Goal: Transaction & Acquisition: Obtain resource

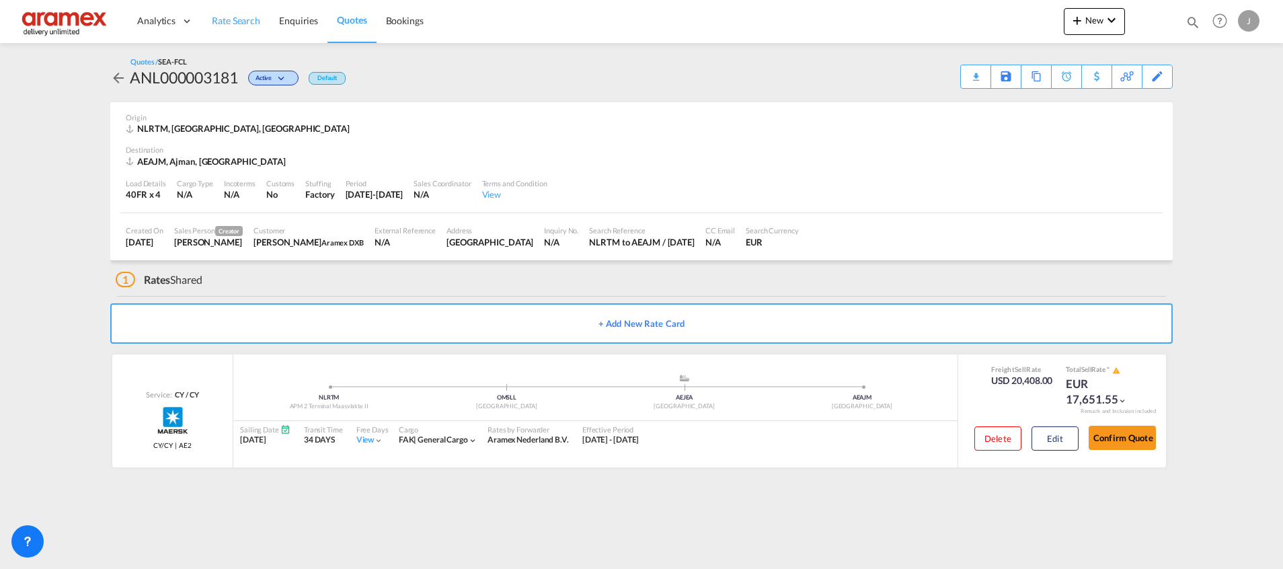
click at [231, 9] on link "Rate Search" at bounding box center [235, 21] width 67 height 44
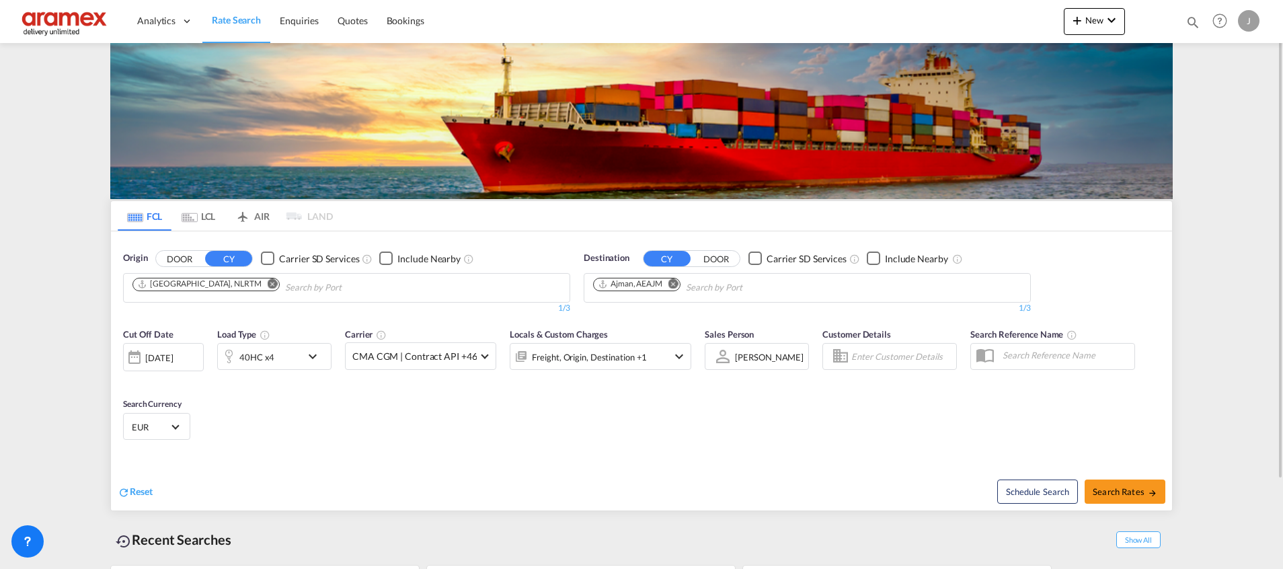
click at [675, 286] on md-icon "Remove" at bounding box center [673, 283] width 10 height 10
type input "Beirut"
click at [651, 352] on div "Beirut Lebanon LBBEY" at bounding box center [698, 359] width 256 height 40
click at [297, 356] on div "40HC x4" at bounding box center [259, 356] width 83 height 27
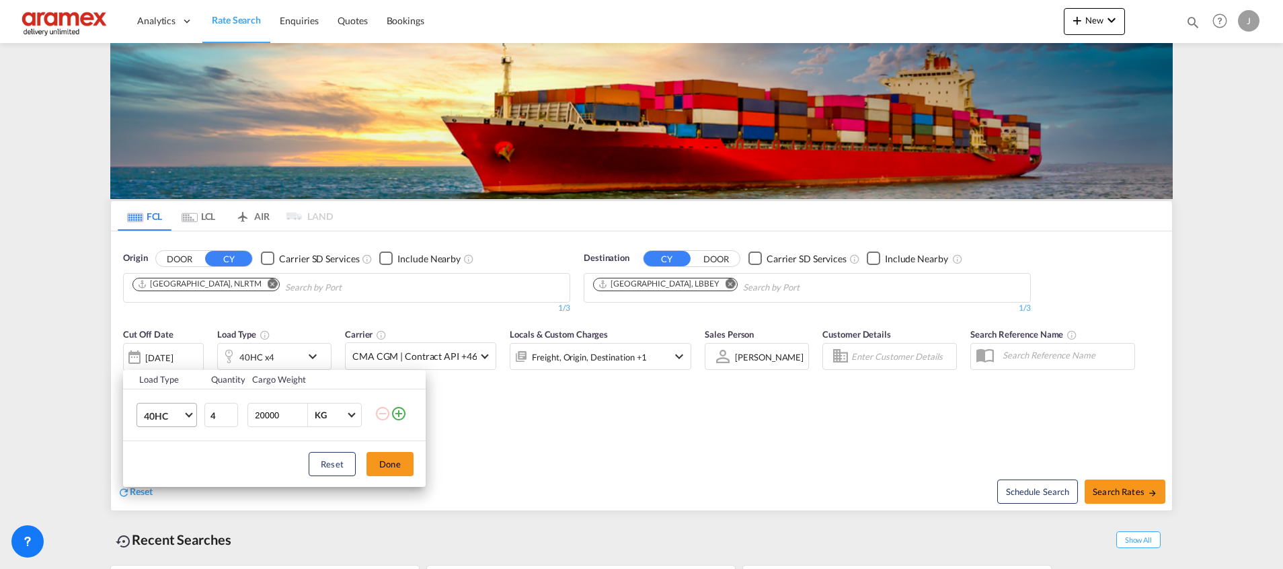
click at [189, 411] on span "Choose: \a40HC" at bounding box center [188, 413] width 7 height 7
click at [169, 464] on md-option "40RE" at bounding box center [178, 464] width 91 height 32
click at [228, 410] on input "5" at bounding box center [221, 415] width 34 height 24
click at [228, 410] on input "6" at bounding box center [221, 415] width 34 height 24
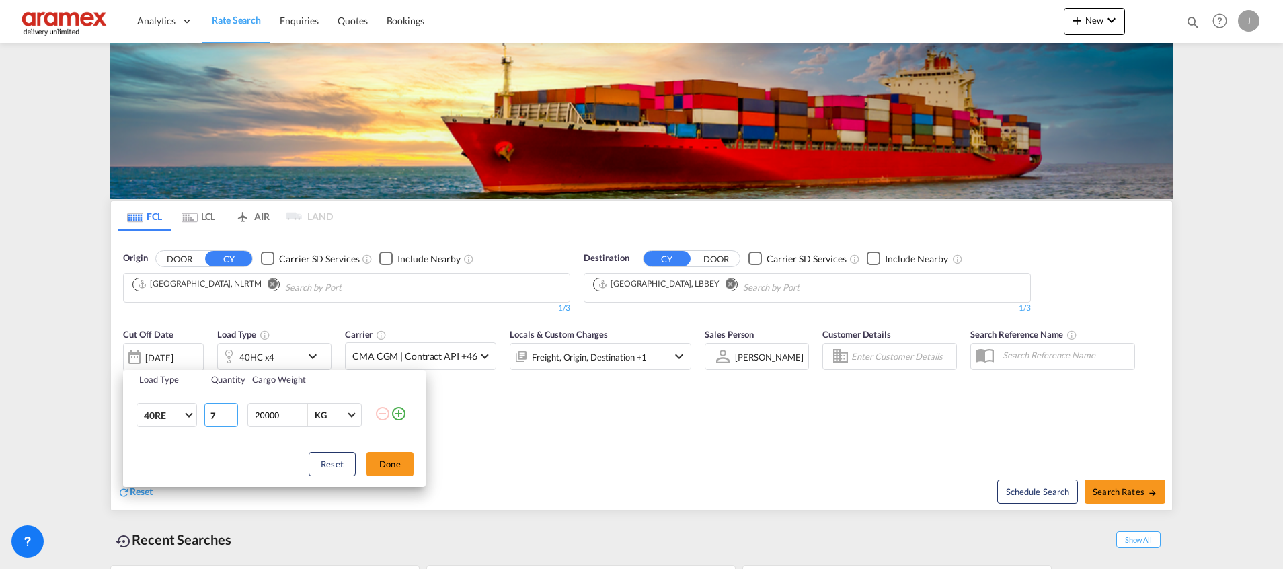
click at [228, 410] on input "7" at bounding box center [221, 415] width 34 height 24
click at [228, 410] on input "8" at bounding box center [221, 415] width 34 height 24
click at [228, 410] on input "9" at bounding box center [221, 415] width 34 height 24
click at [228, 410] on input "10" at bounding box center [221, 415] width 34 height 24
click at [228, 410] on input "11" at bounding box center [221, 415] width 34 height 24
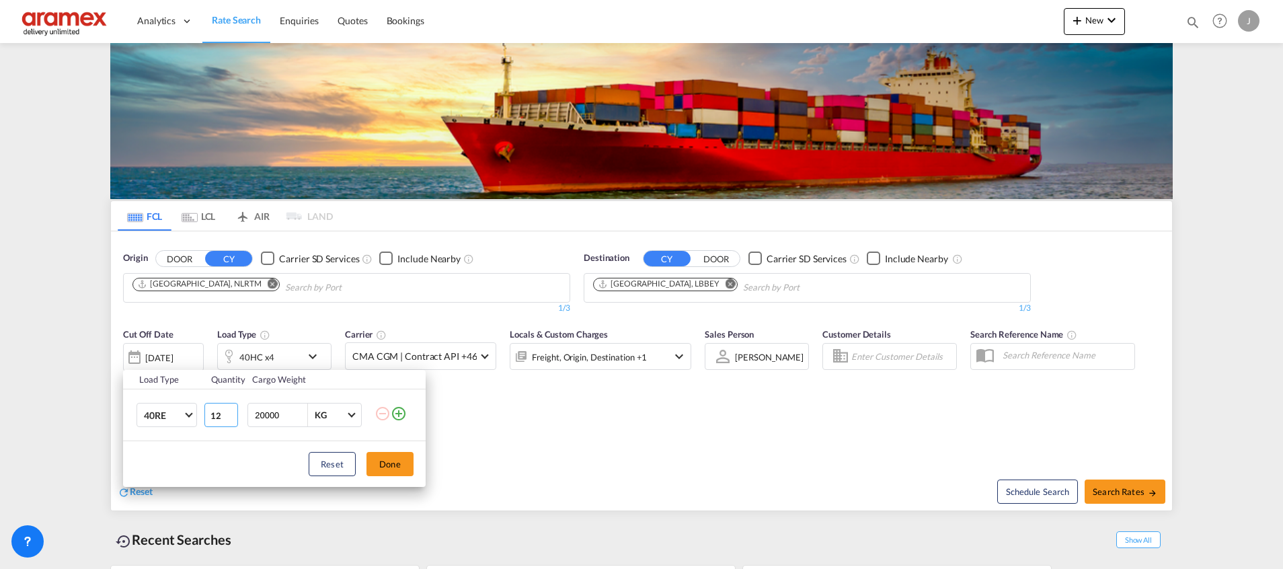
click at [228, 410] on input "12" at bounding box center [221, 415] width 34 height 24
click at [228, 410] on input "13" at bounding box center [221, 415] width 34 height 24
click at [228, 410] on input "14" at bounding box center [221, 415] width 34 height 24
click at [228, 410] on input "15" at bounding box center [221, 415] width 34 height 24
click at [228, 410] on input "16" at bounding box center [221, 415] width 34 height 24
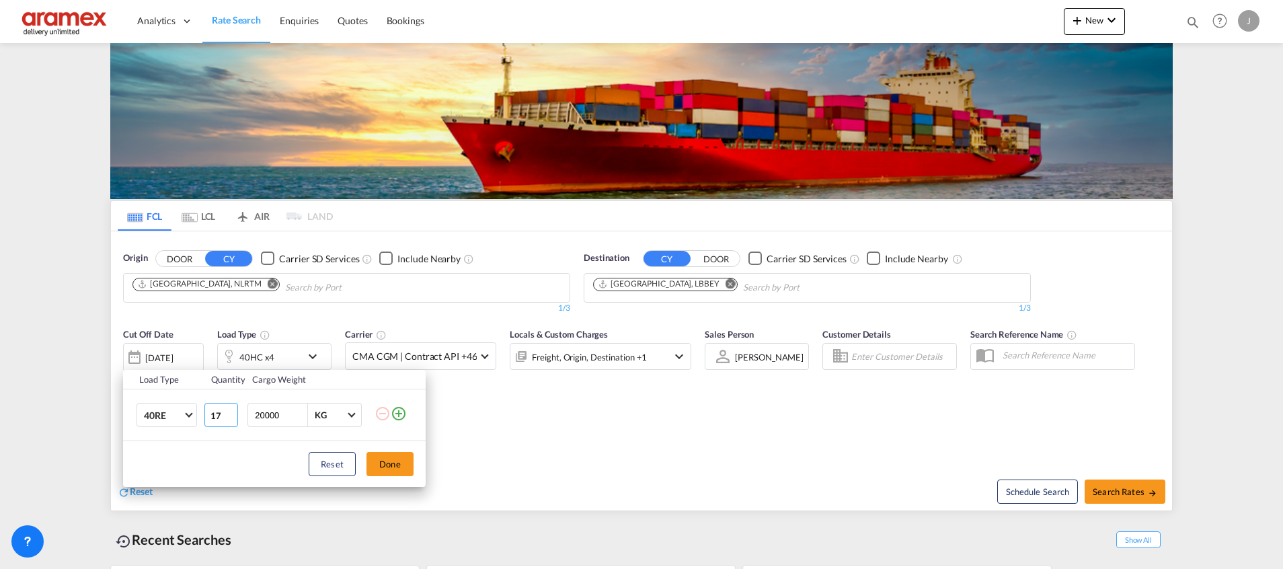
click at [228, 410] on input "17" at bounding box center [221, 415] width 34 height 24
type input "18"
click at [228, 410] on input "18" at bounding box center [221, 415] width 34 height 24
click at [381, 469] on button "Done" at bounding box center [389, 464] width 47 height 24
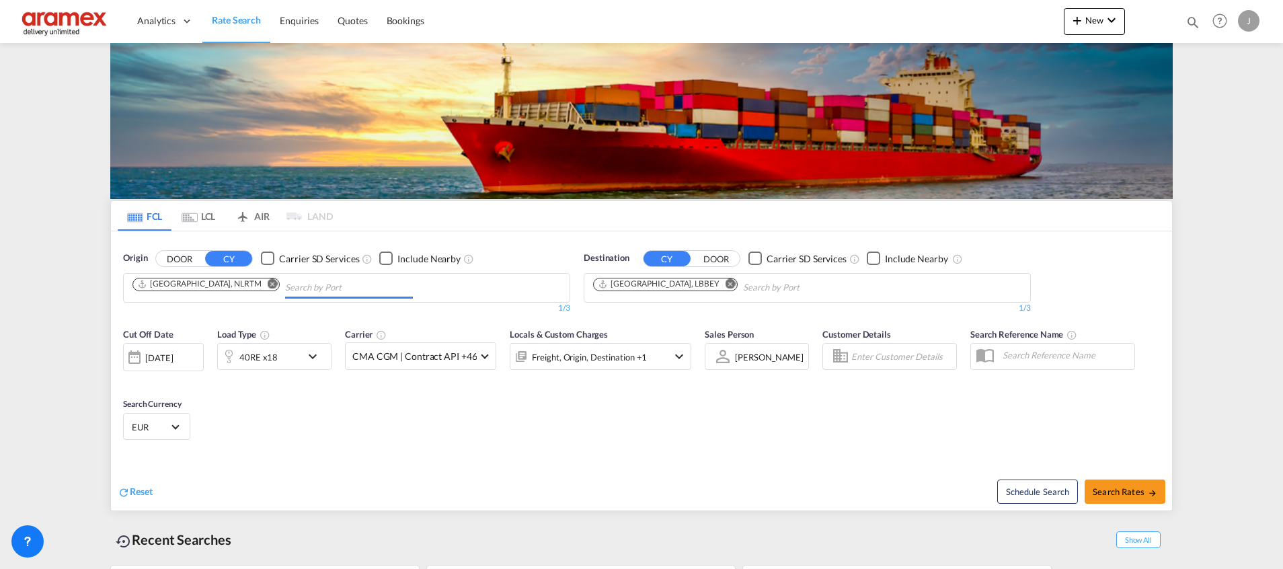
click at [285, 287] on input "Chips input." at bounding box center [349, 288] width 128 height 22
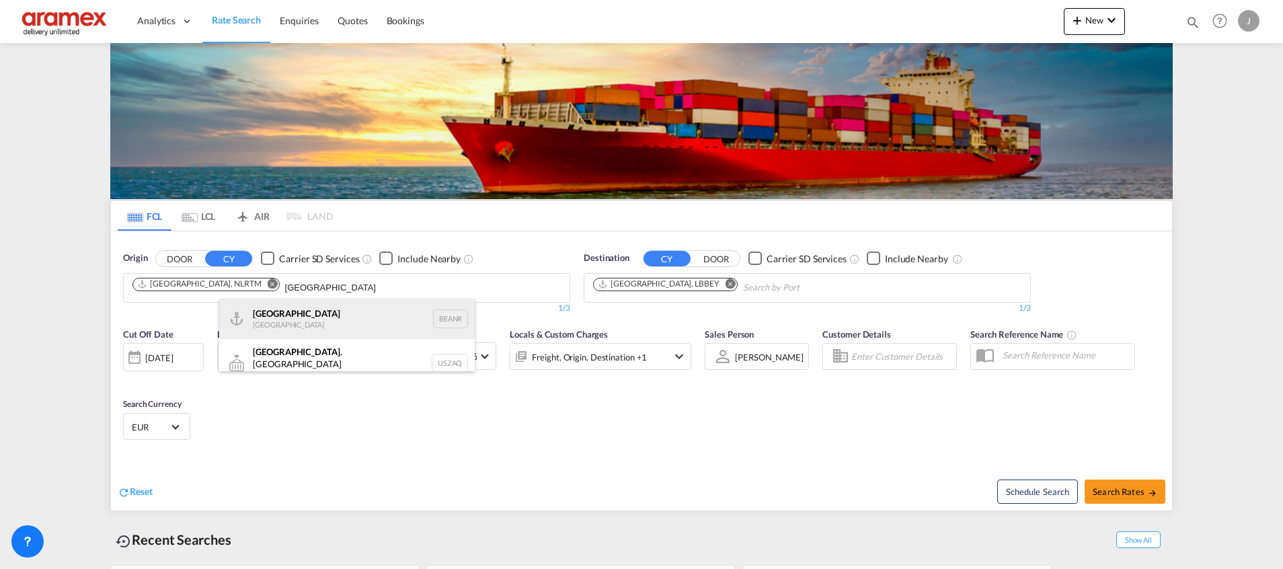
type input "Antwerp"
click at [302, 321] on div "Antwerp Belgium BEANR" at bounding box center [347, 319] width 256 height 40
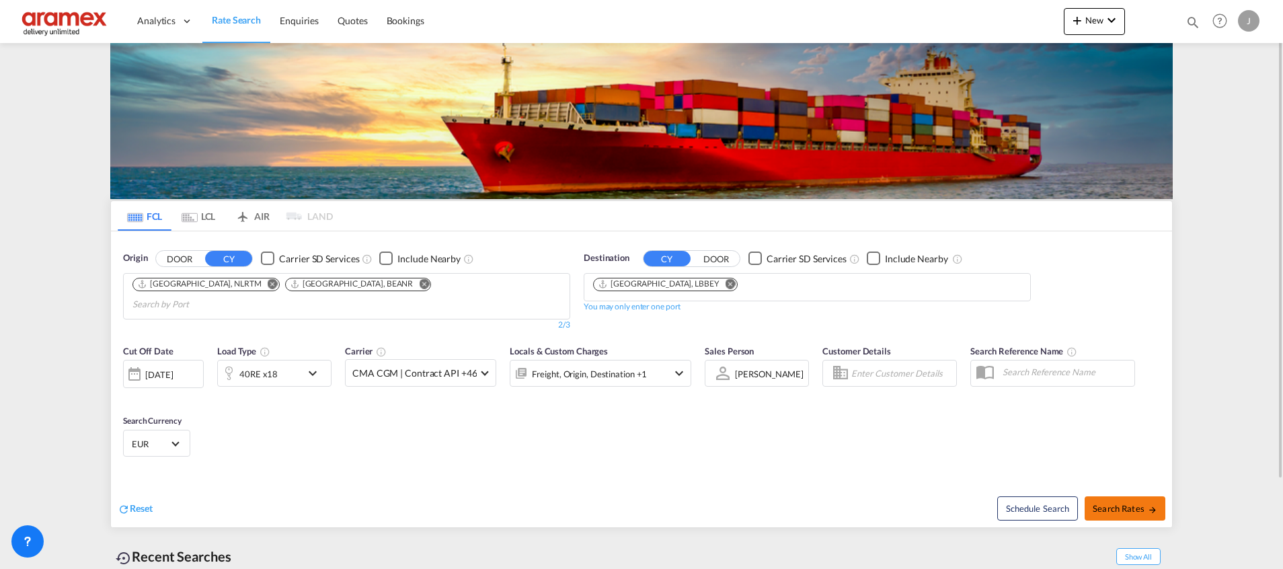
click at [1126, 503] on span "Search Rates" at bounding box center [1125, 508] width 65 height 11
type input "NLRTM,BEANR to LBBEY / 26 Sep 2025"
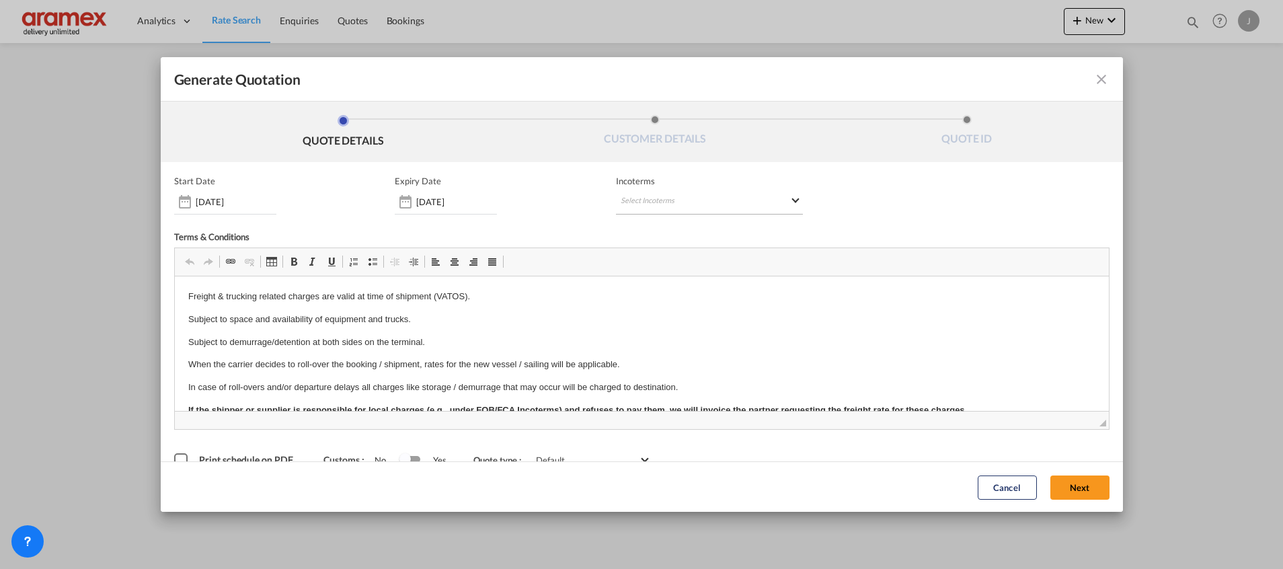
click at [630, 198] on md-select "Select Incoterms CIP - import Carriage and Insurance Paid to CIF - export Cost,…" at bounding box center [709, 202] width 187 height 24
click at [634, 234] on input "search" at bounding box center [679, 230] width 124 height 12
drag, startPoint x: 654, startPoint y: 231, endPoint x: 529, endPoint y: 230, distance: 125.1
click at [529, 230] on body "Analytics Dashboard Rate Search Enquiries Quotes Bookings" at bounding box center [641, 284] width 1283 height 569
type input "exw"
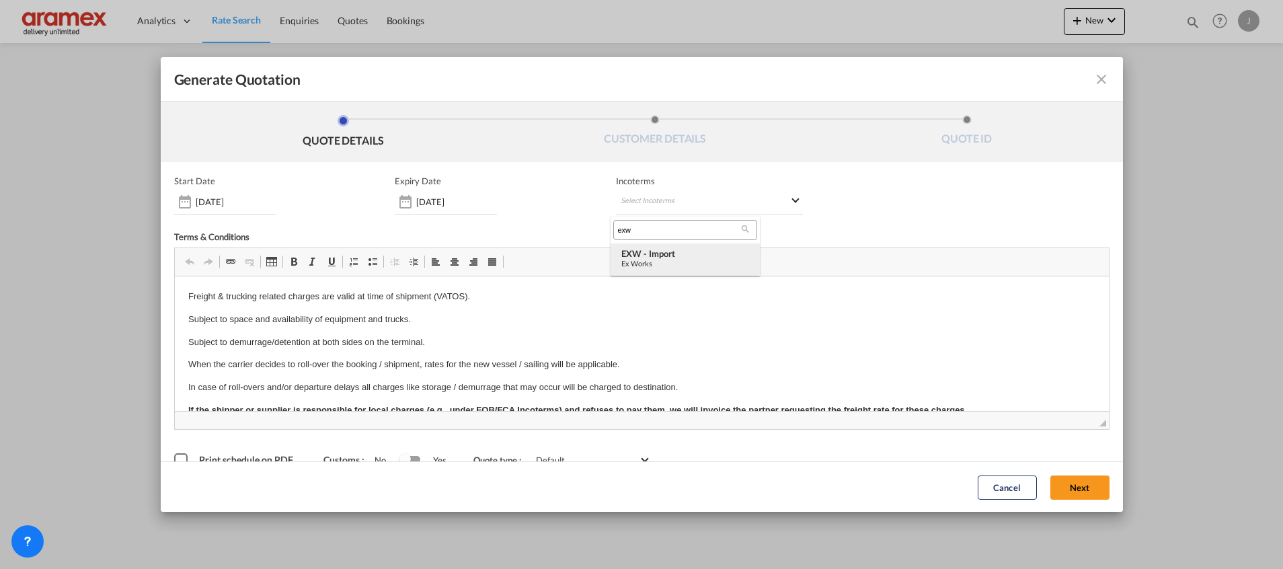
click at [642, 255] on div "EXW - import" at bounding box center [685, 253] width 128 height 11
click at [1058, 484] on button "Next" at bounding box center [1079, 487] width 59 height 24
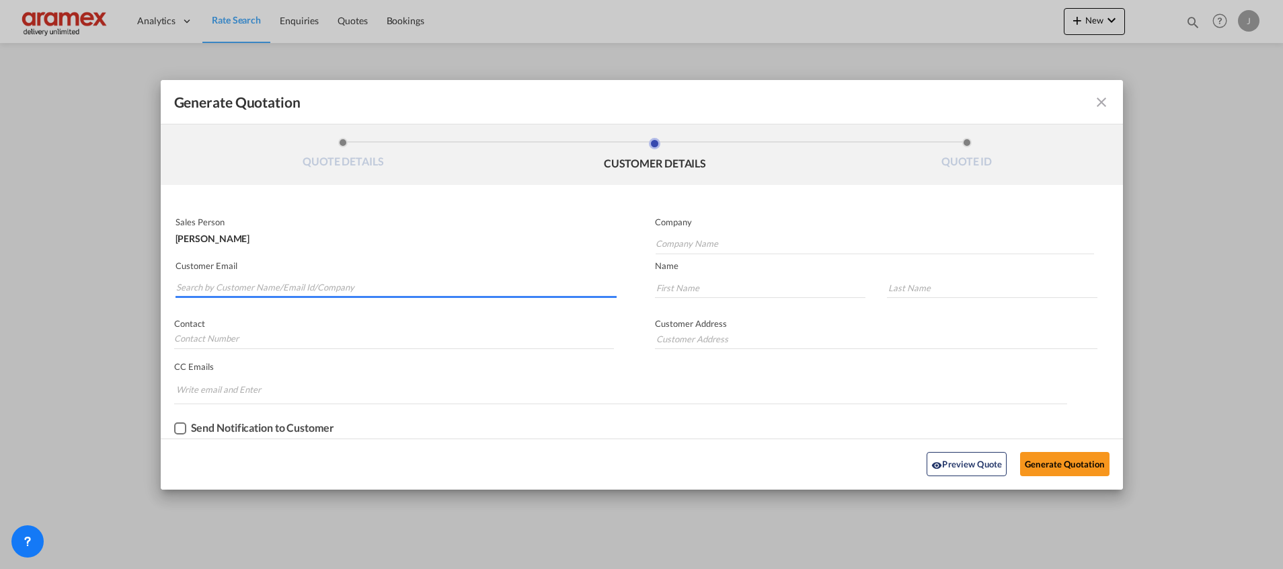
click at [205, 280] on input "Search by Customer Name/Email Id/Company" at bounding box center [396, 288] width 440 height 20
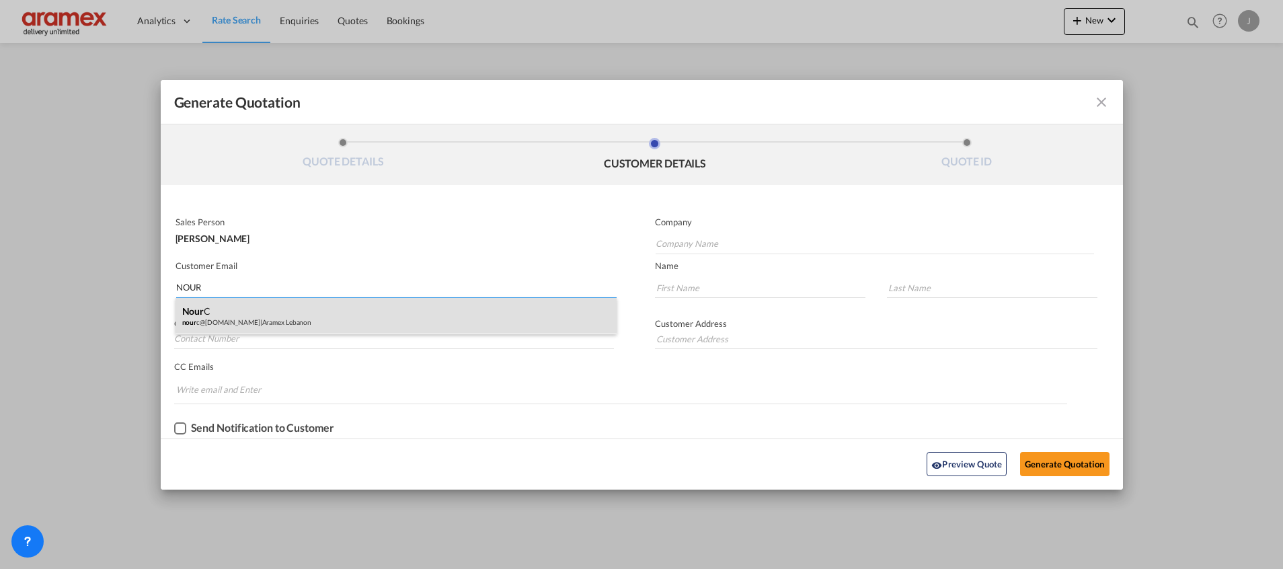
type input "NOUR"
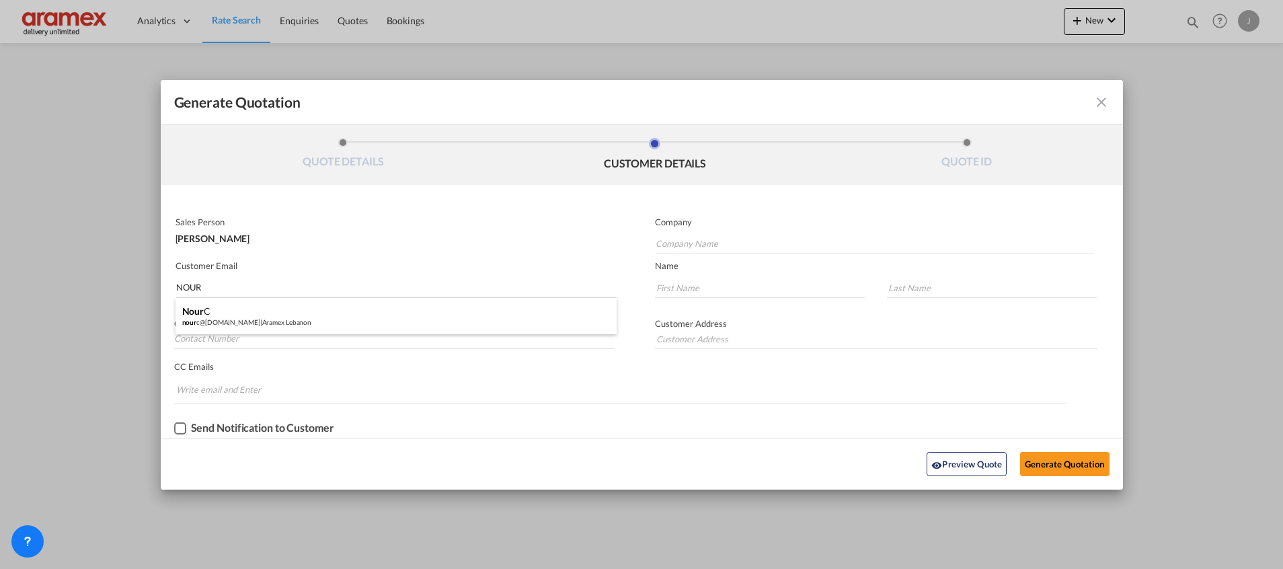
drag, startPoint x: 255, startPoint y: 316, endPoint x: 279, endPoint y: 319, distance: 24.4
click at [255, 315] on div "Nour C nour c@aramex.com | Aramex Lebanon" at bounding box center [396, 316] width 441 height 36
type input "Aramex Lebanon"
type input "nourc@aramex.com"
type input "Nour"
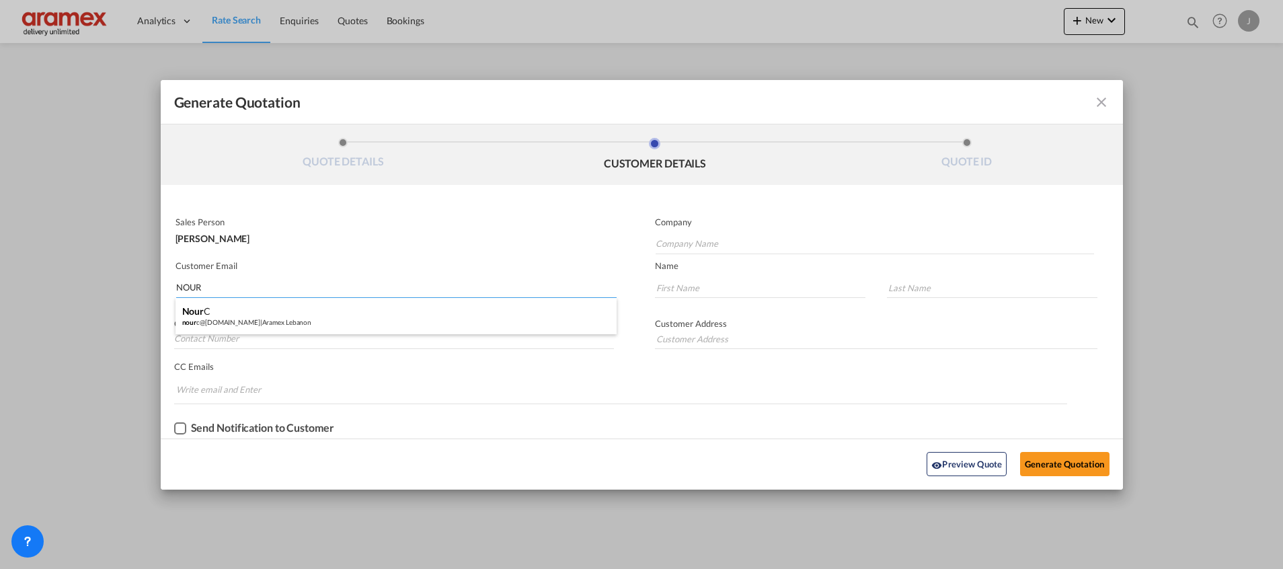
type input "C"
type input "Lebanon"
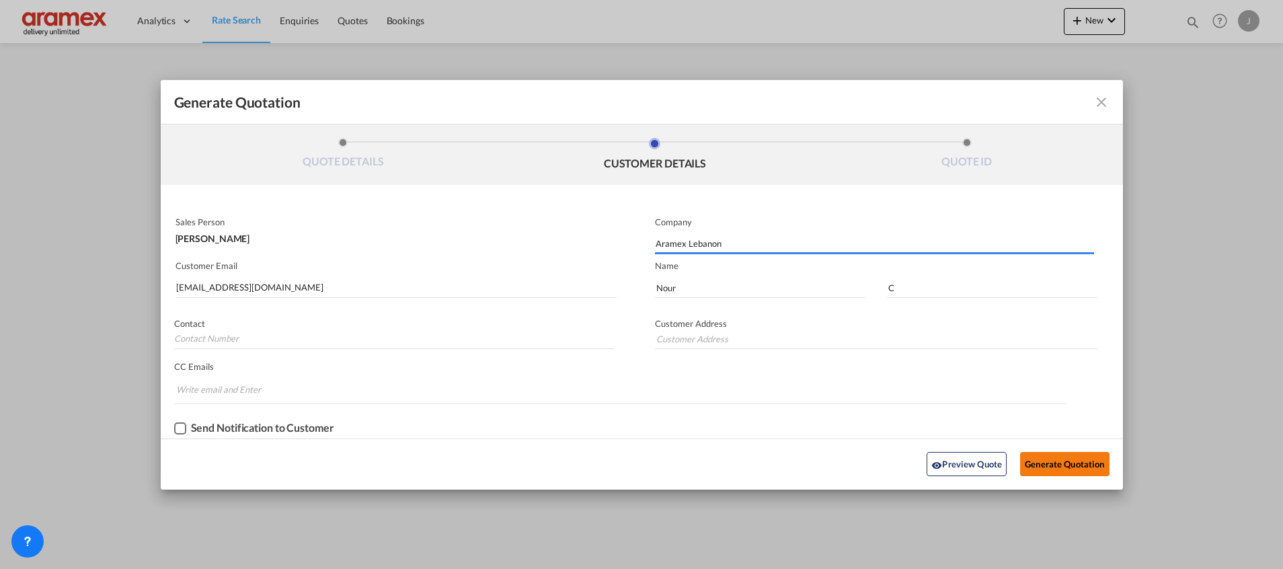
click at [1043, 456] on button "Generate Quotation" at bounding box center [1064, 464] width 89 height 24
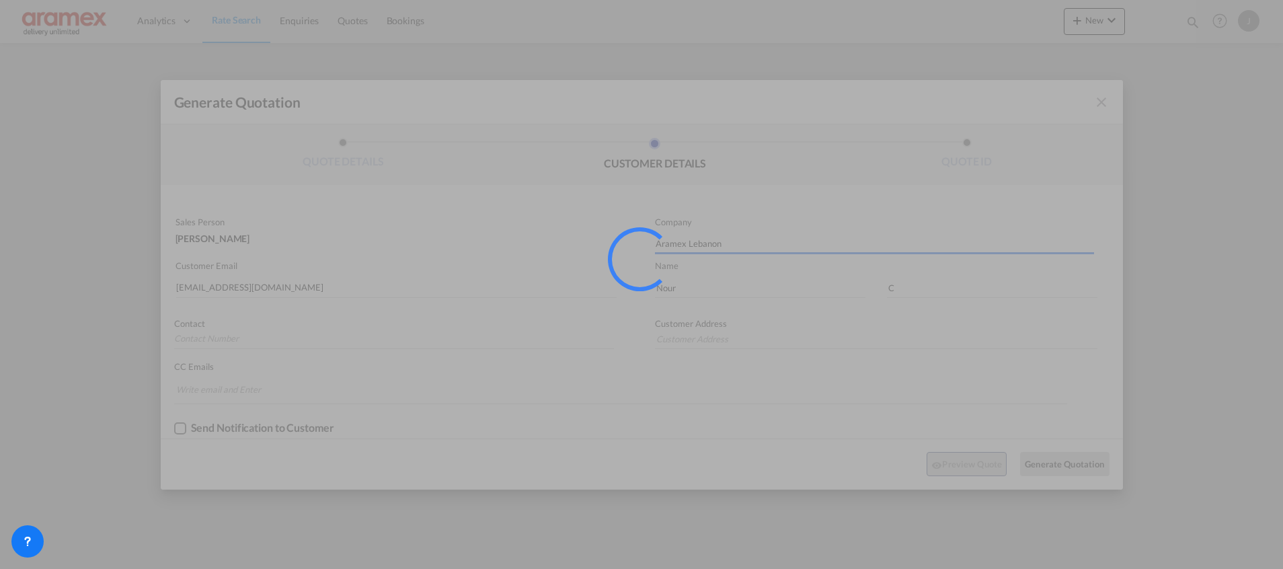
type input "Lebanon"
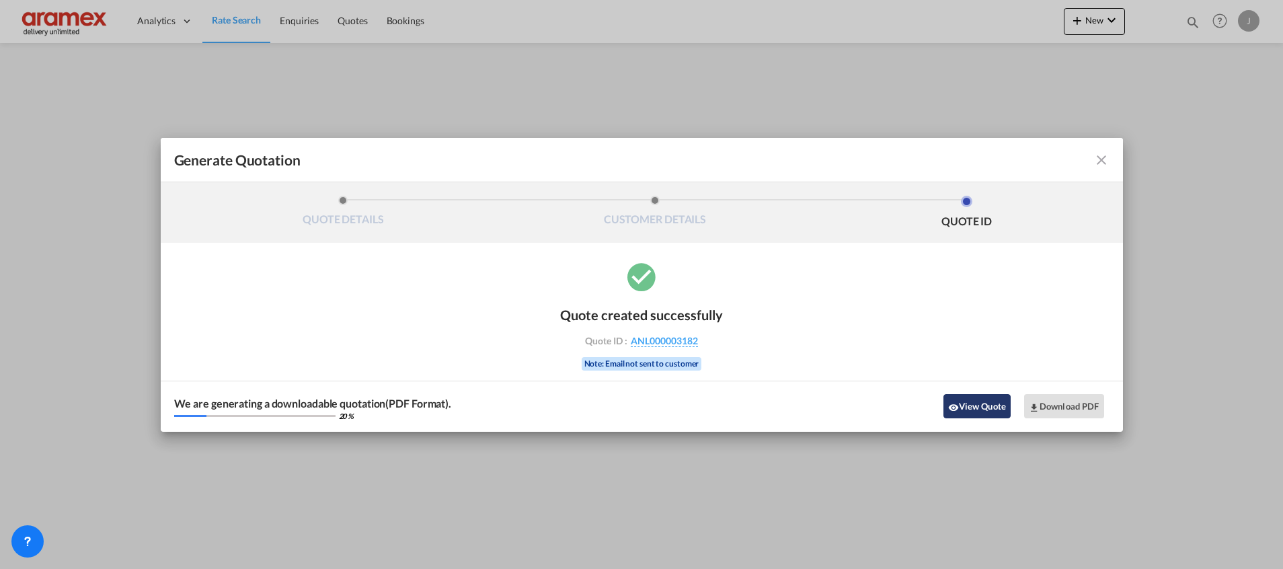
click at [988, 404] on button "View Quote" at bounding box center [976, 406] width 67 height 24
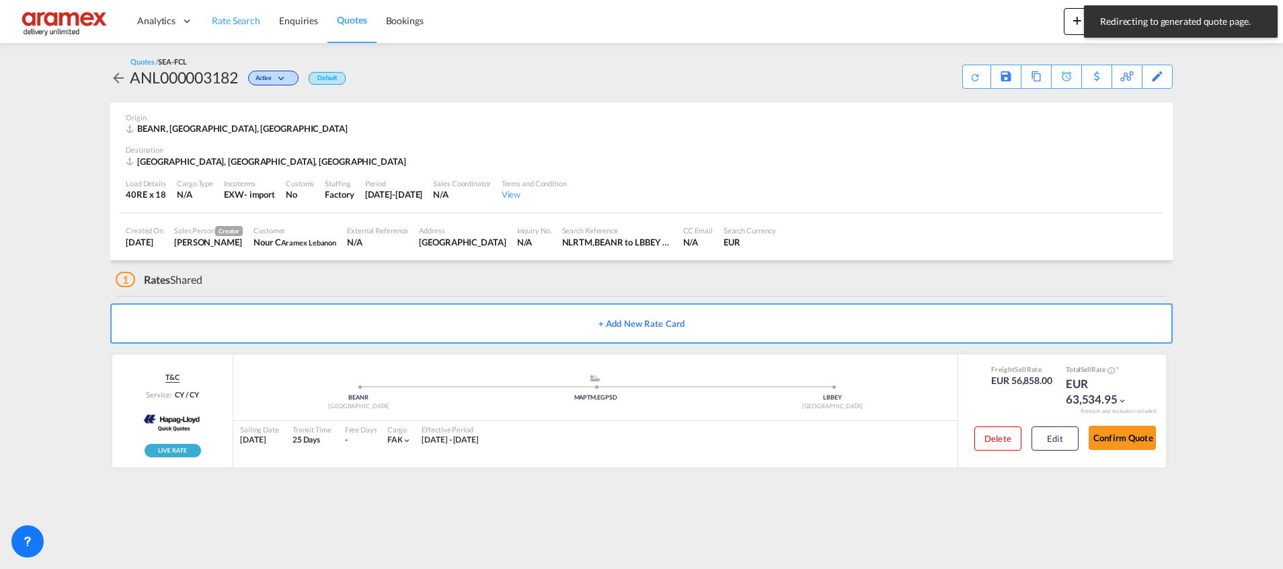
click at [227, 20] on span "Rate Search" at bounding box center [236, 20] width 48 height 11
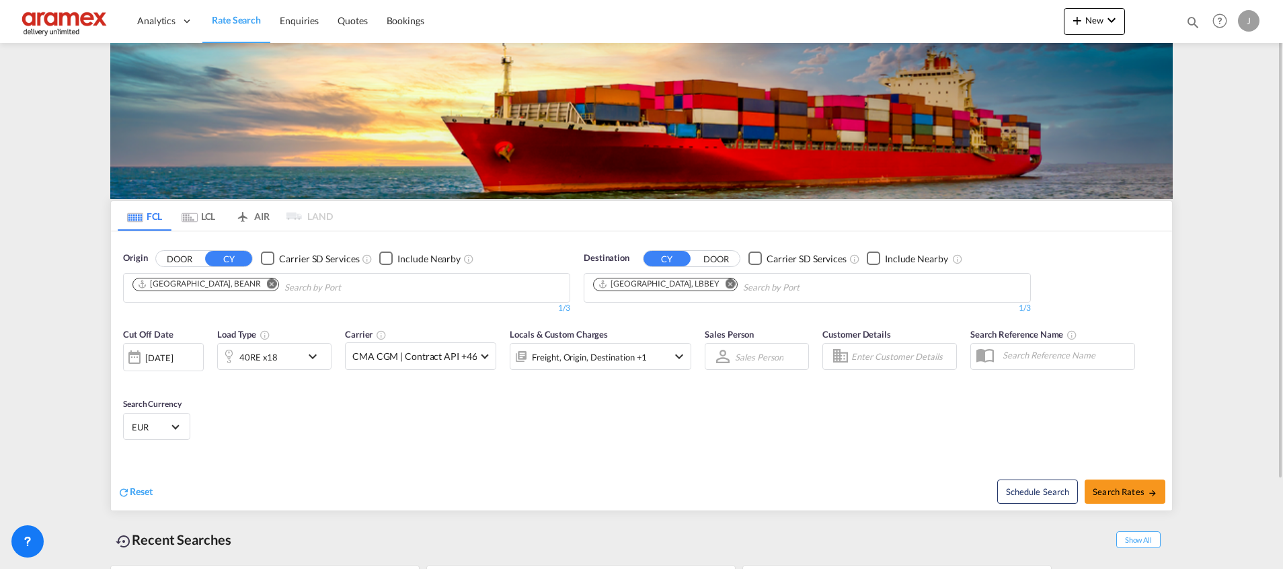
click at [267, 281] on md-icon "Remove" at bounding box center [272, 283] width 10 height 10
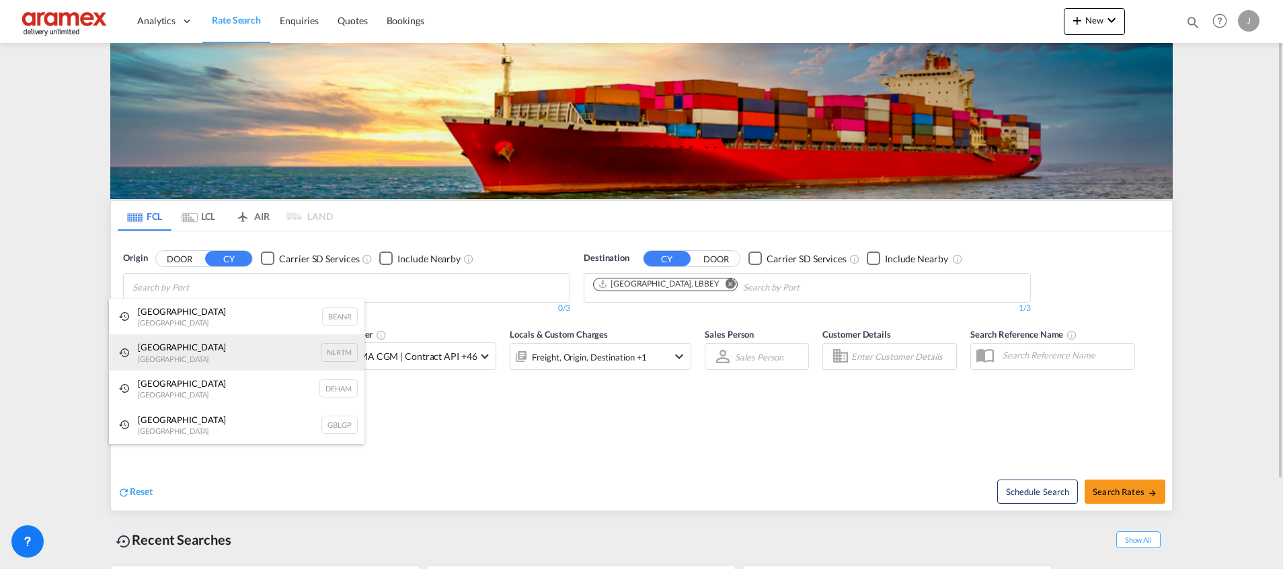
click at [182, 351] on div "Rotterdam Netherlands NLRTM" at bounding box center [237, 352] width 256 height 36
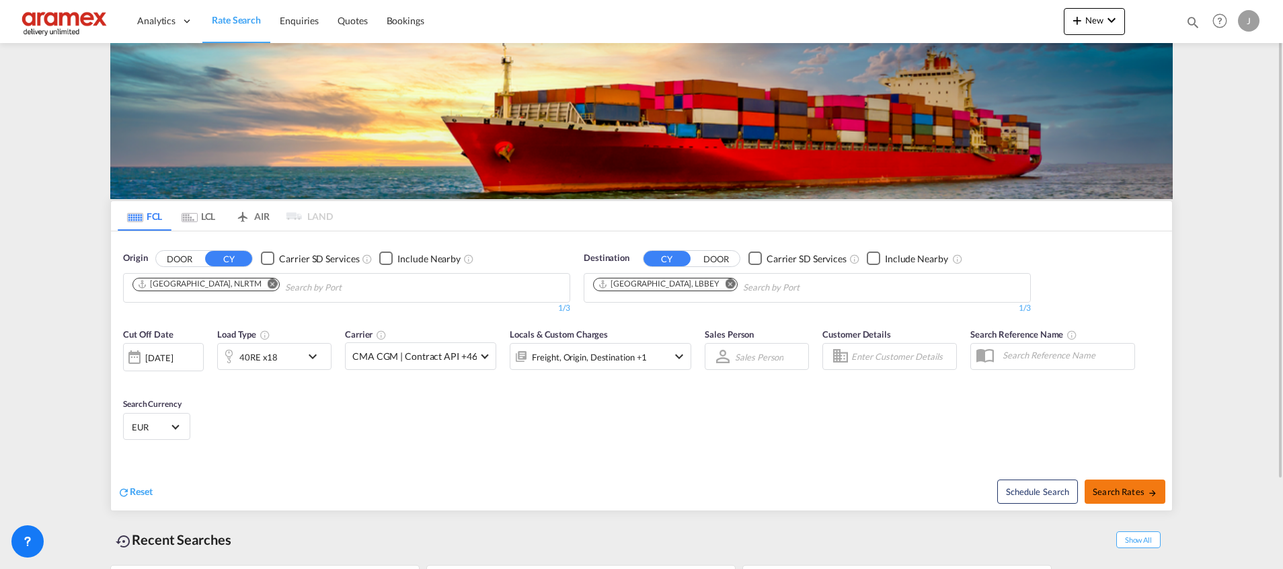
click at [1110, 495] on span "Search Rates" at bounding box center [1125, 491] width 65 height 11
type input "NLRTM to LBBEY / 26 Sep 2025"
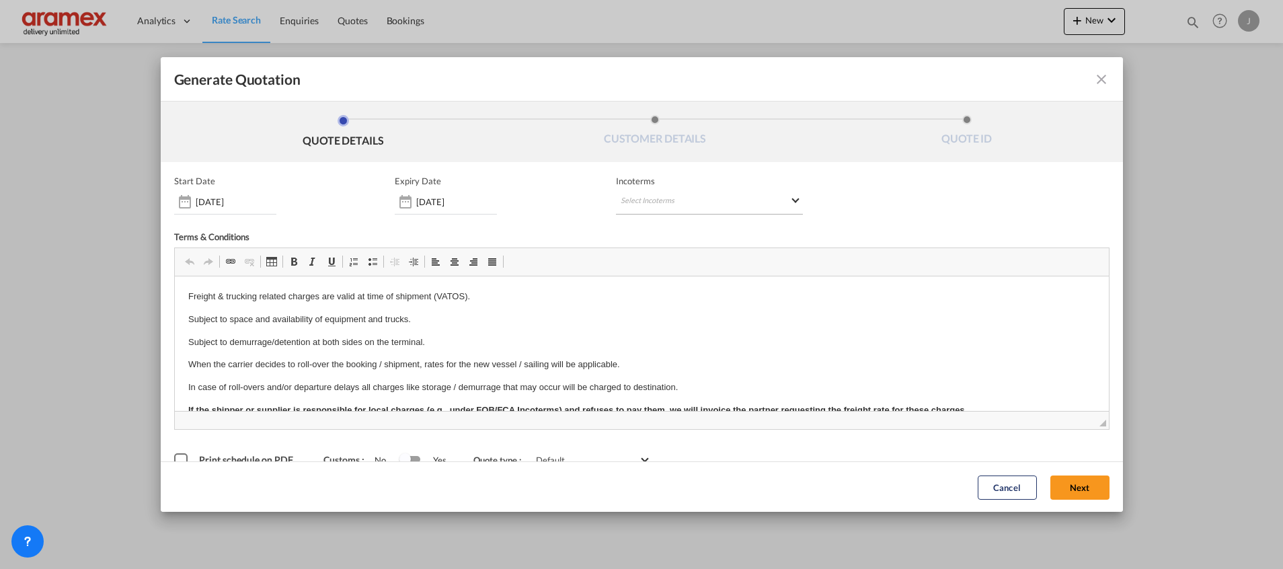
click at [685, 204] on md-select "Select Incoterms CIP - import Carriage and Insurance Paid to CIF - export Cost,…" at bounding box center [709, 202] width 187 height 24
click at [646, 234] on input "search" at bounding box center [679, 230] width 124 height 12
type input "exw"
click at [638, 261] on div "Ex Works" at bounding box center [685, 263] width 128 height 9
click at [1058, 480] on button "Next" at bounding box center [1079, 487] width 59 height 24
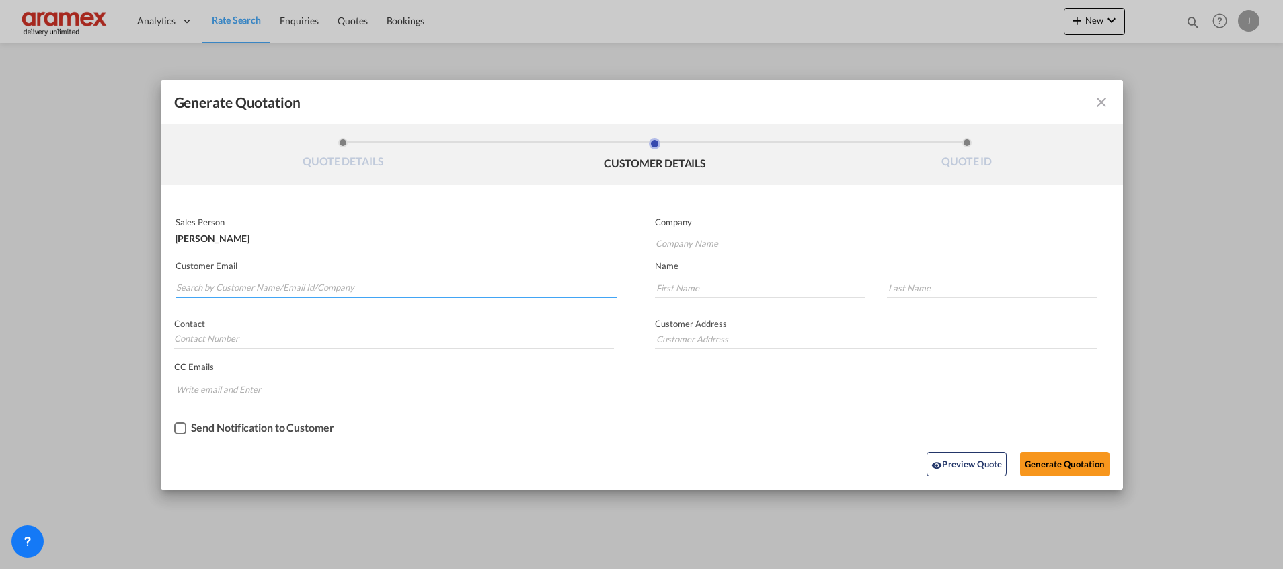
click at [260, 286] on input "Search by Customer Name/Email Id/Company" at bounding box center [396, 288] width 440 height 20
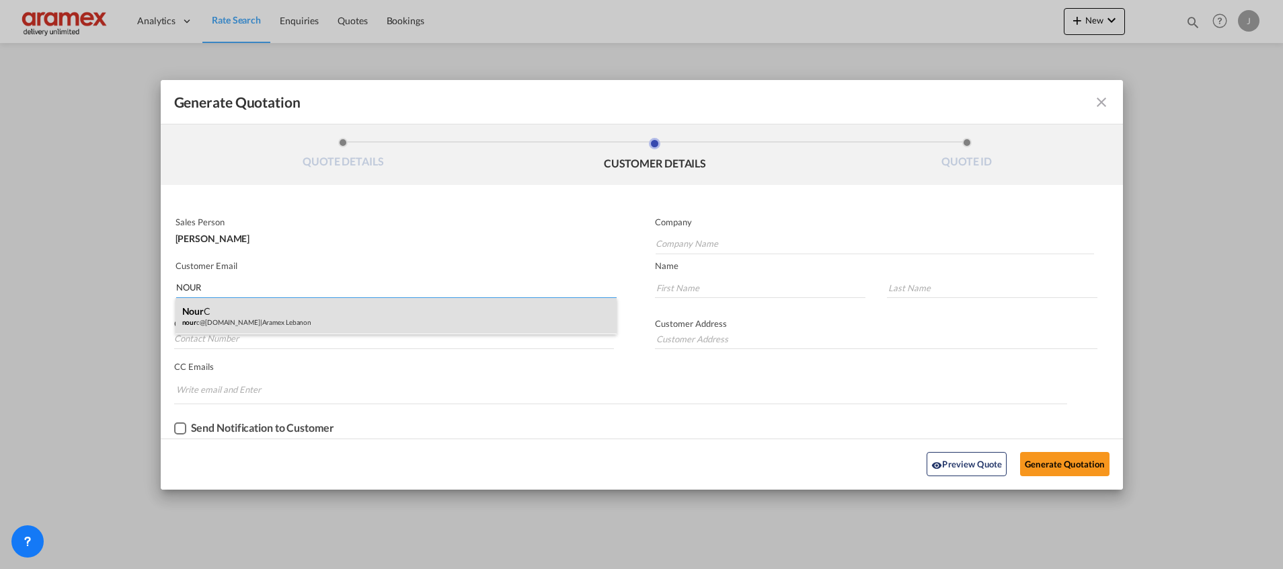
type input "NOUR"
click at [272, 316] on div "Nour C nour c@aramex.com | Aramex Lebanon" at bounding box center [396, 316] width 441 height 36
type input "Aramex Lebanon"
type input "nourc@aramex.com"
type input "Nour"
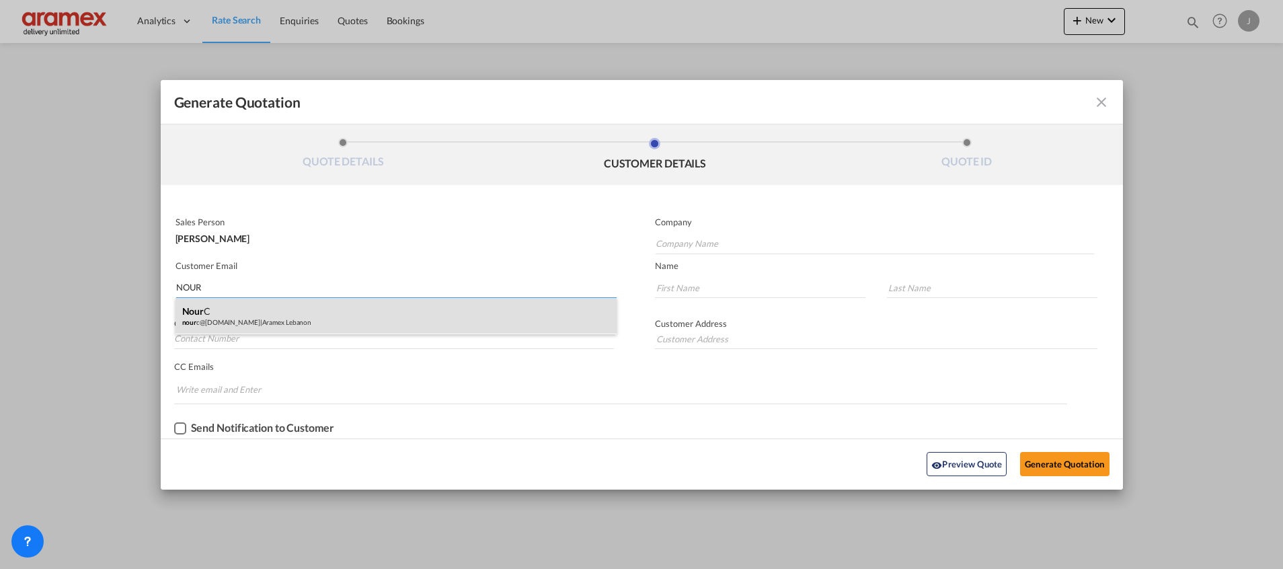
type input "C"
type input "Lebanon"
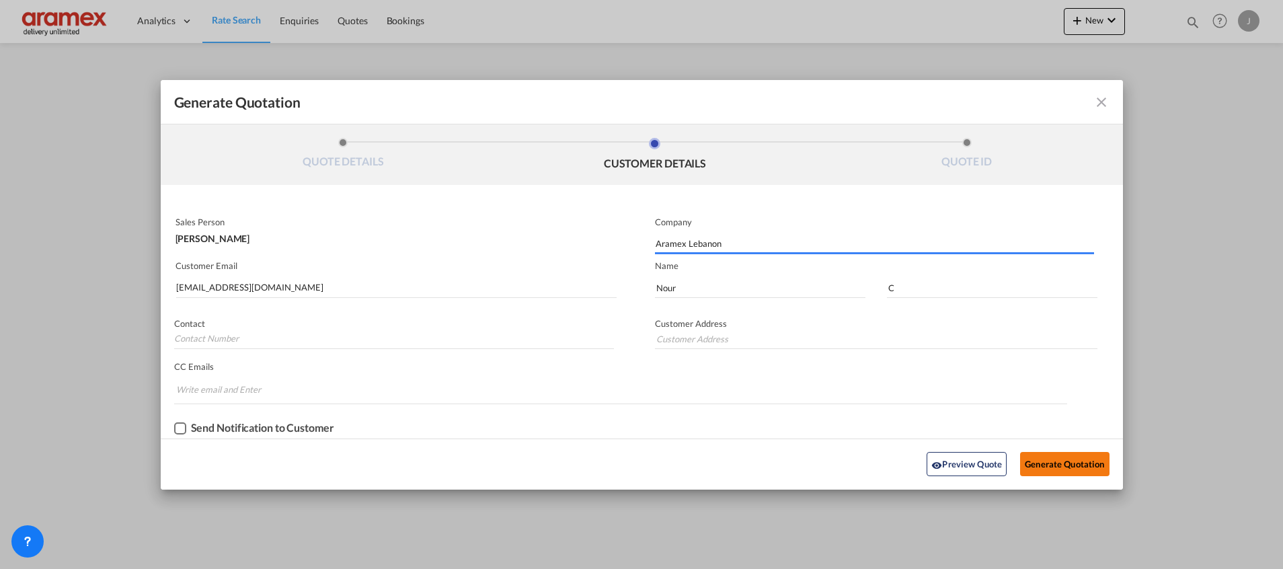
click at [1066, 459] on button "Generate Quotation" at bounding box center [1064, 464] width 89 height 24
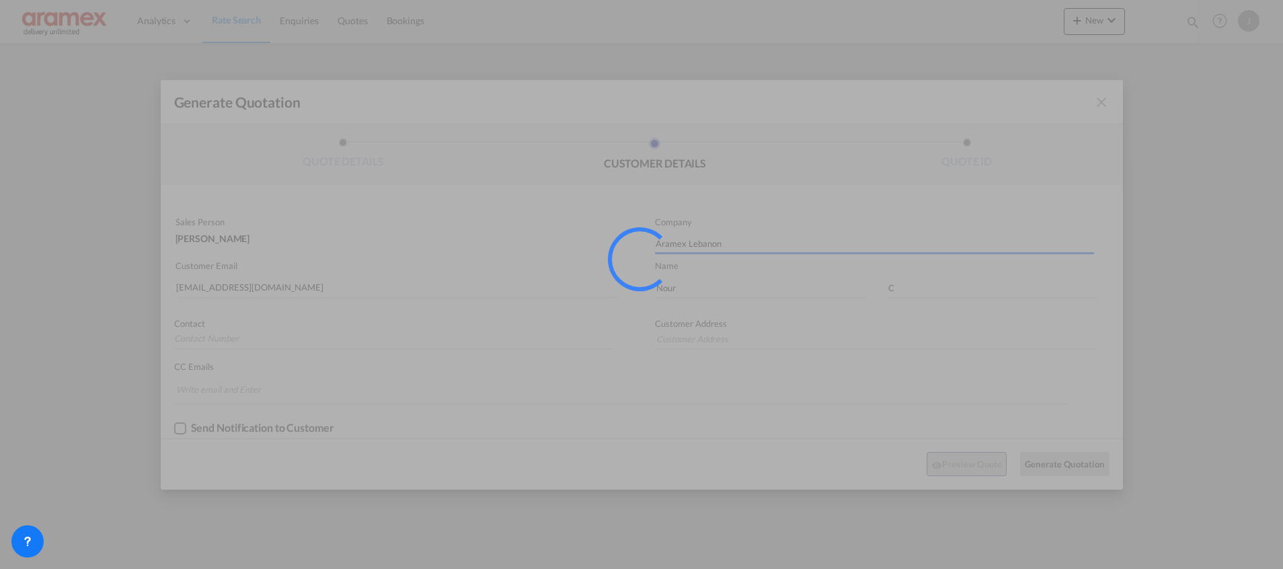
type input "Lebanon"
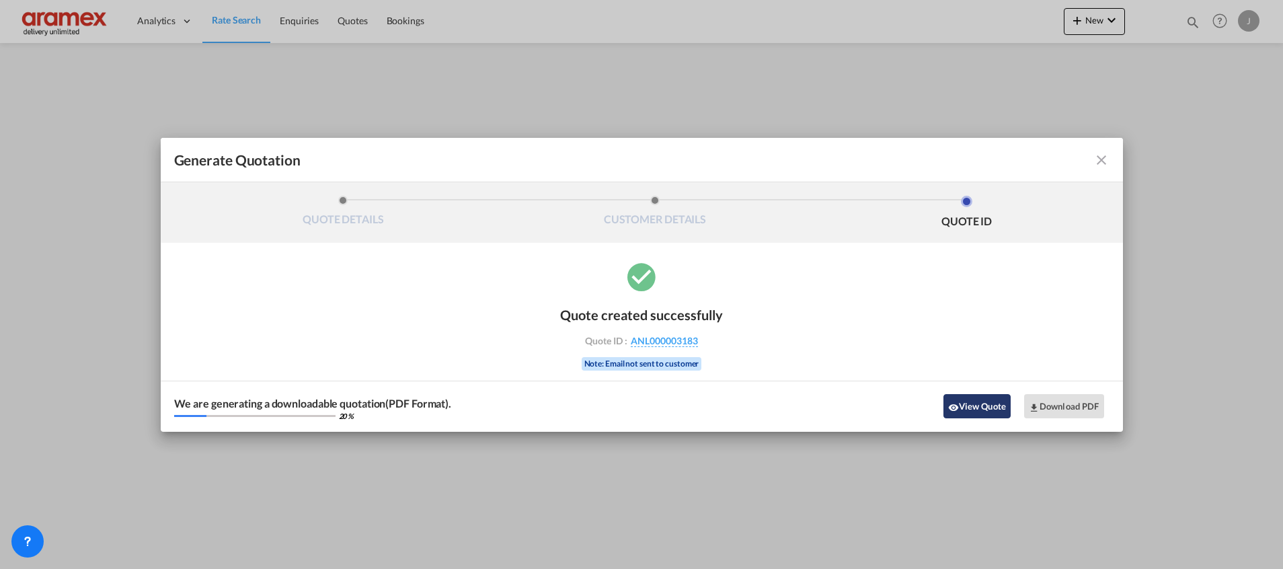
click at [976, 409] on button "View Quote" at bounding box center [976, 406] width 67 height 24
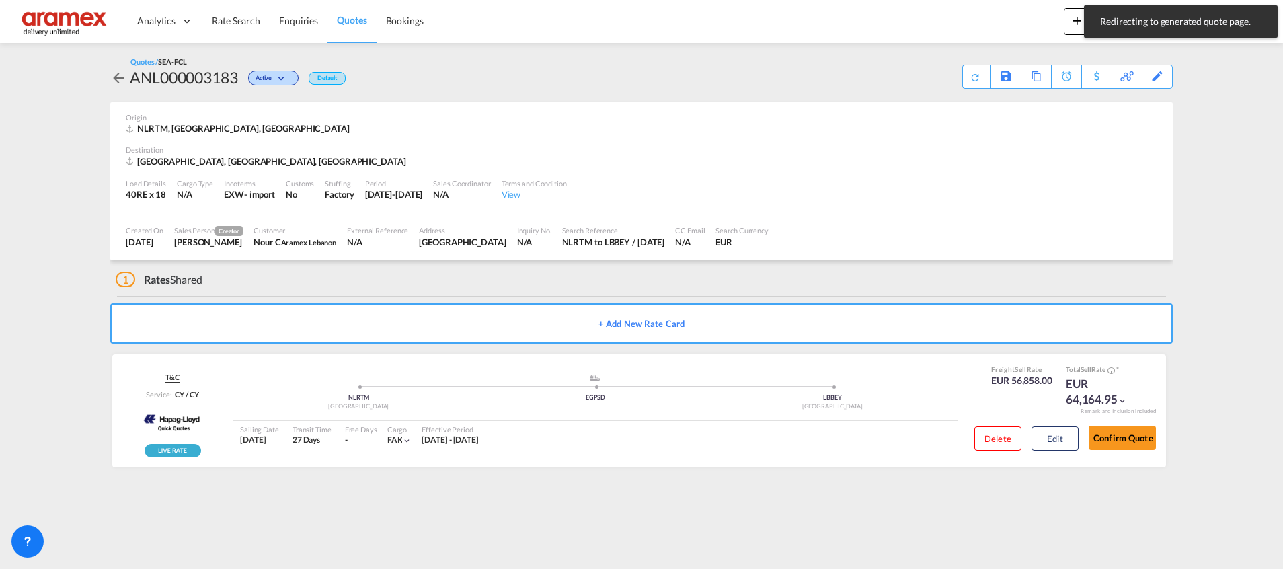
click at [362, 18] on span "Quotes" at bounding box center [352, 19] width 30 height 11
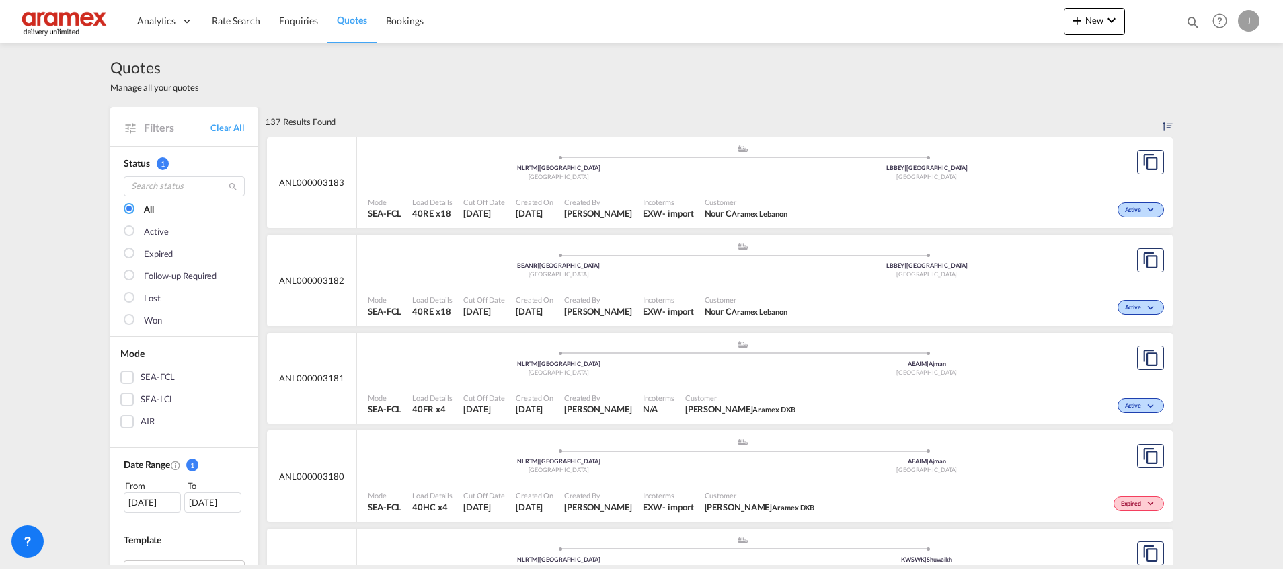
click at [969, 192] on div "Active" at bounding box center [980, 209] width 375 height 34
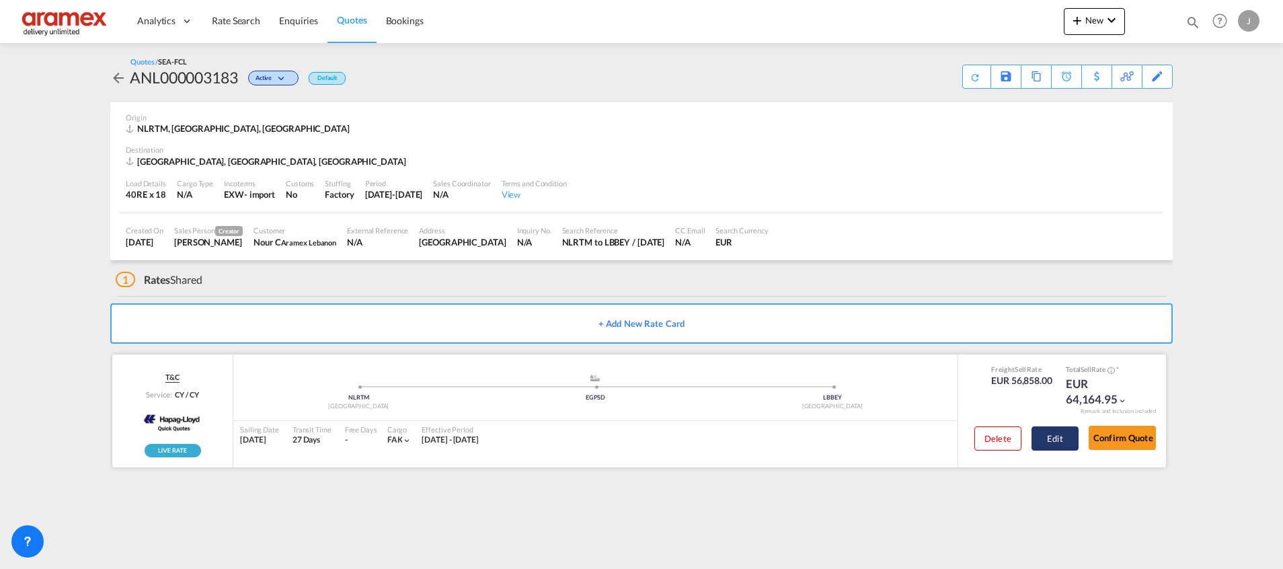
click at [1065, 435] on button "Edit" at bounding box center [1055, 438] width 47 height 24
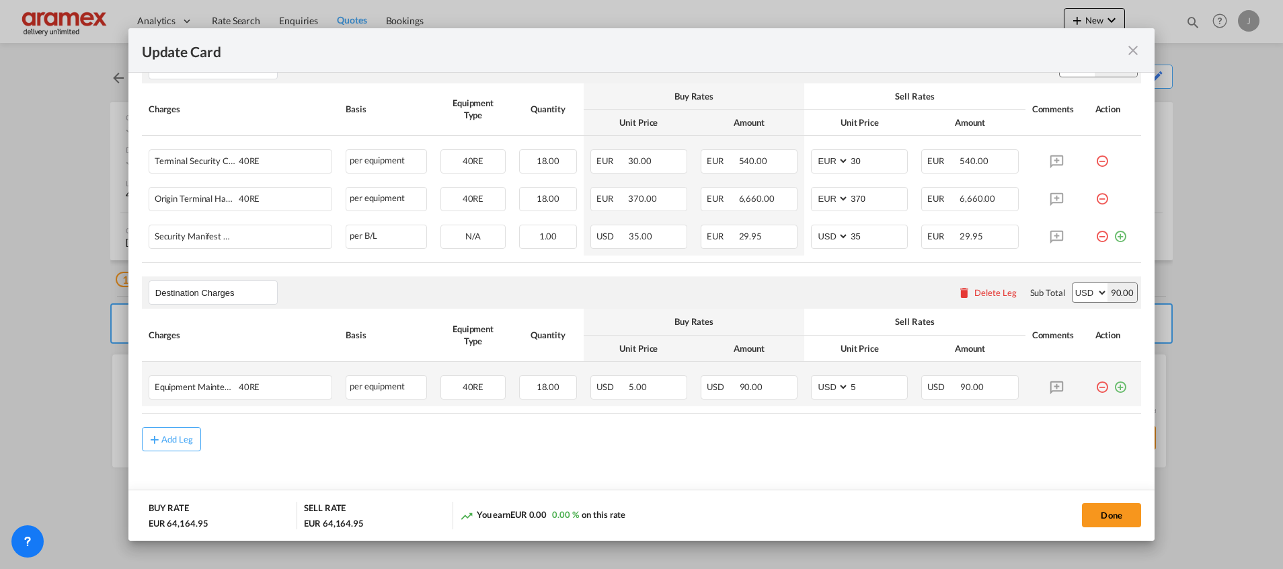
scroll to position [733, 0]
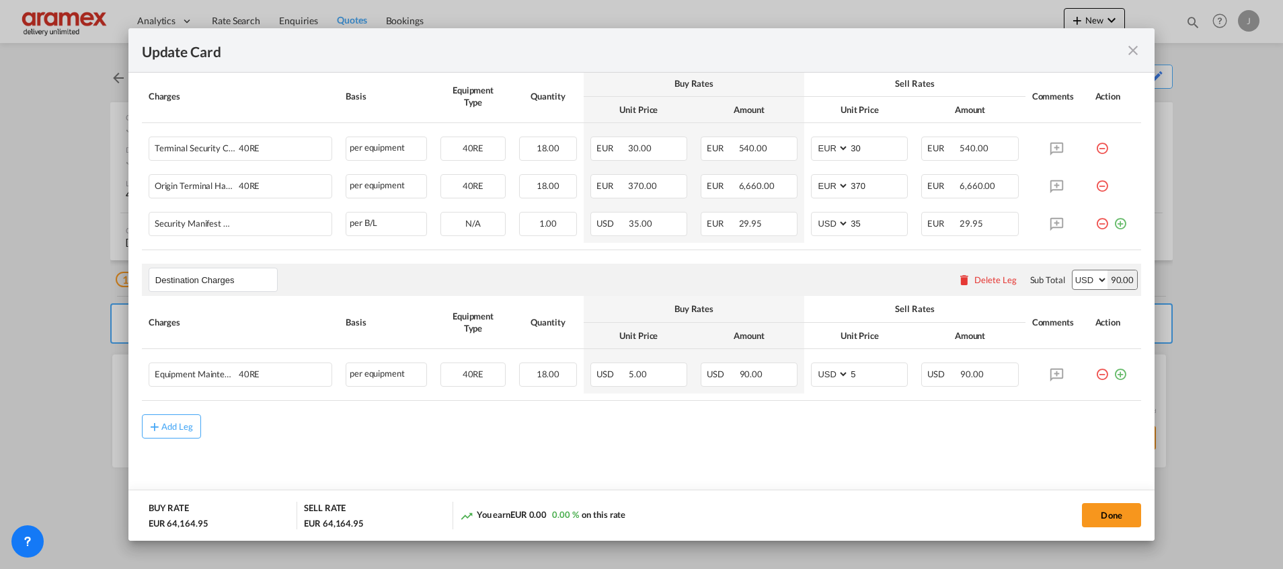
click at [986, 276] on div "Delete Leg" at bounding box center [995, 279] width 42 height 11
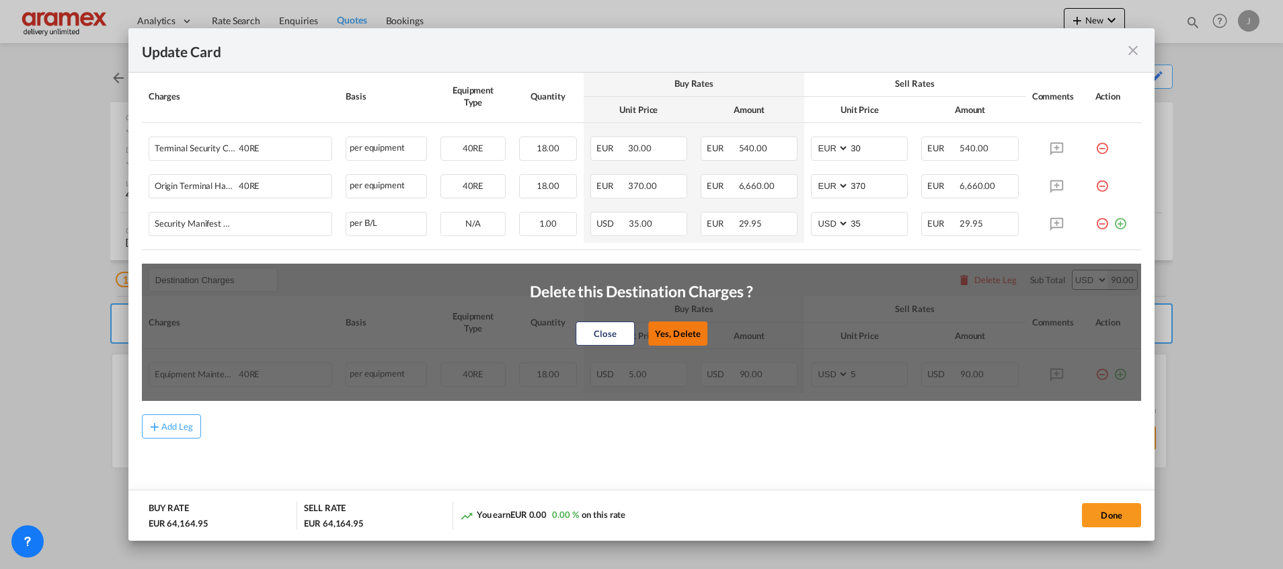
click at [685, 326] on button "Yes, Delete" at bounding box center [677, 333] width 59 height 24
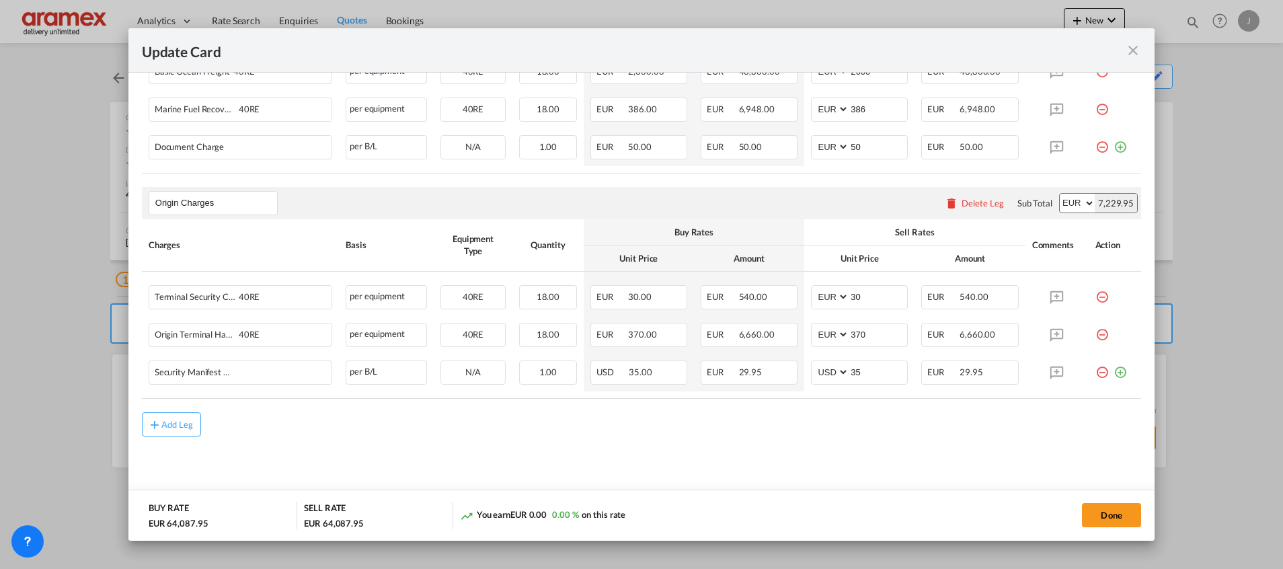
scroll to position [583, 0]
click at [1124, 529] on md-dialog-actions "BUY RATE EUR 64,087.95 SELL RATE EUR 64,087.95 You earn EUR 0.00 0.00 % on this…" at bounding box center [641, 515] width 1026 height 51
click at [1110, 515] on button "Done" at bounding box center [1111, 515] width 59 height 24
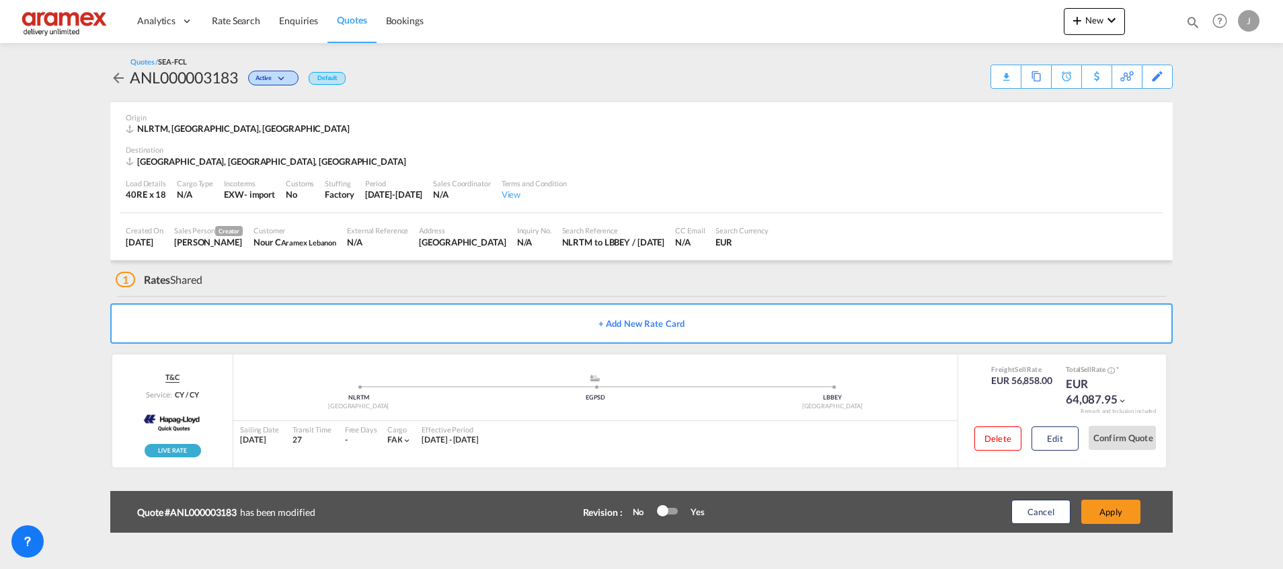
click at [1110, 515] on button "Apply" at bounding box center [1110, 512] width 59 height 24
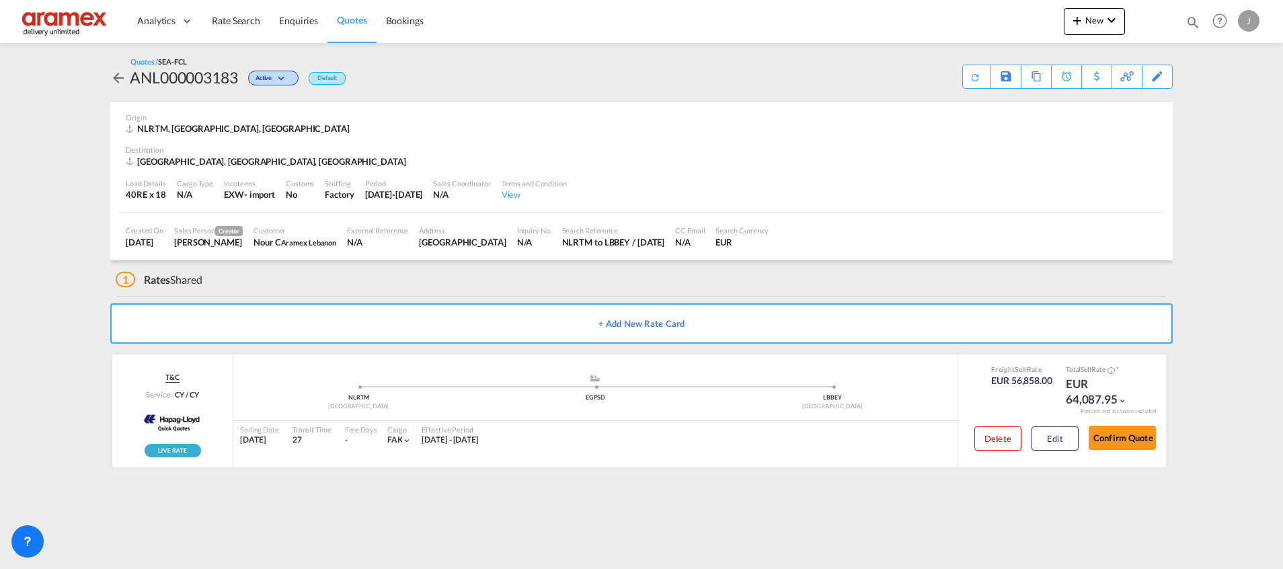
click at [344, 20] on span "Quotes" at bounding box center [352, 19] width 30 height 11
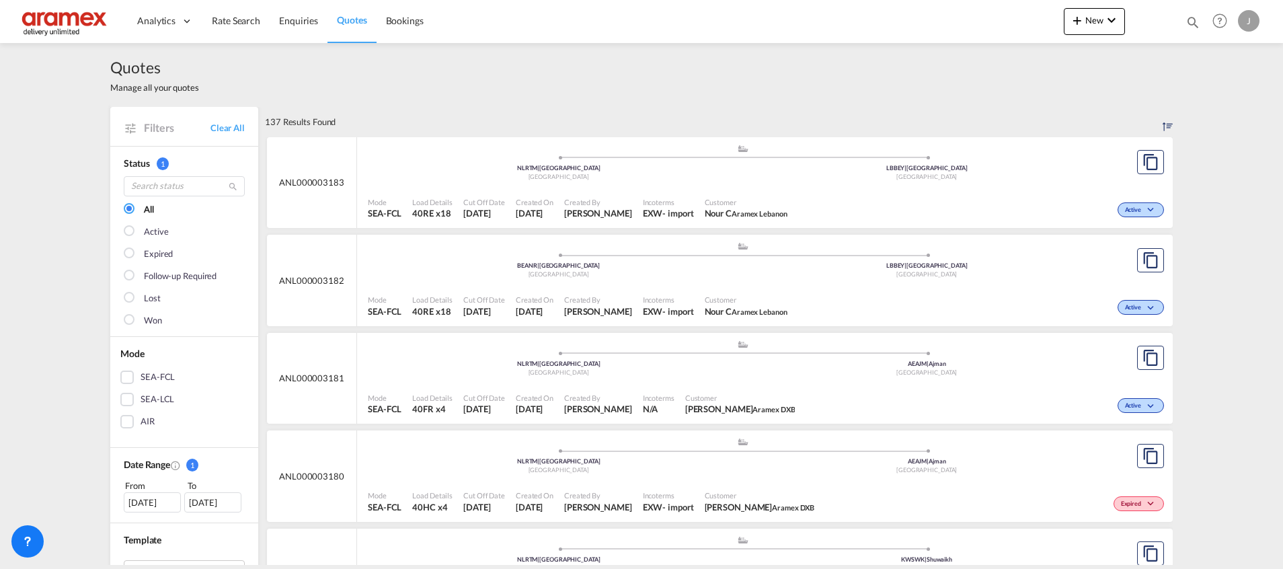
click at [1046, 295] on div "Active" at bounding box center [980, 306] width 375 height 34
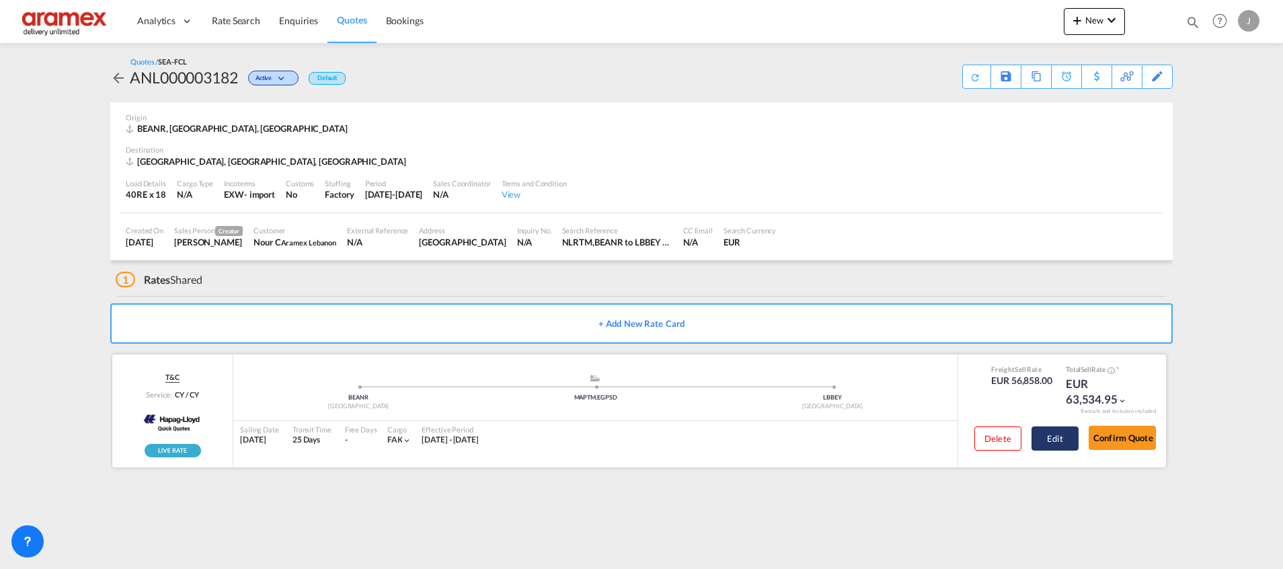
click at [1043, 436] on button "Edit" at bounding box center [1055, 438] width 47 height 24
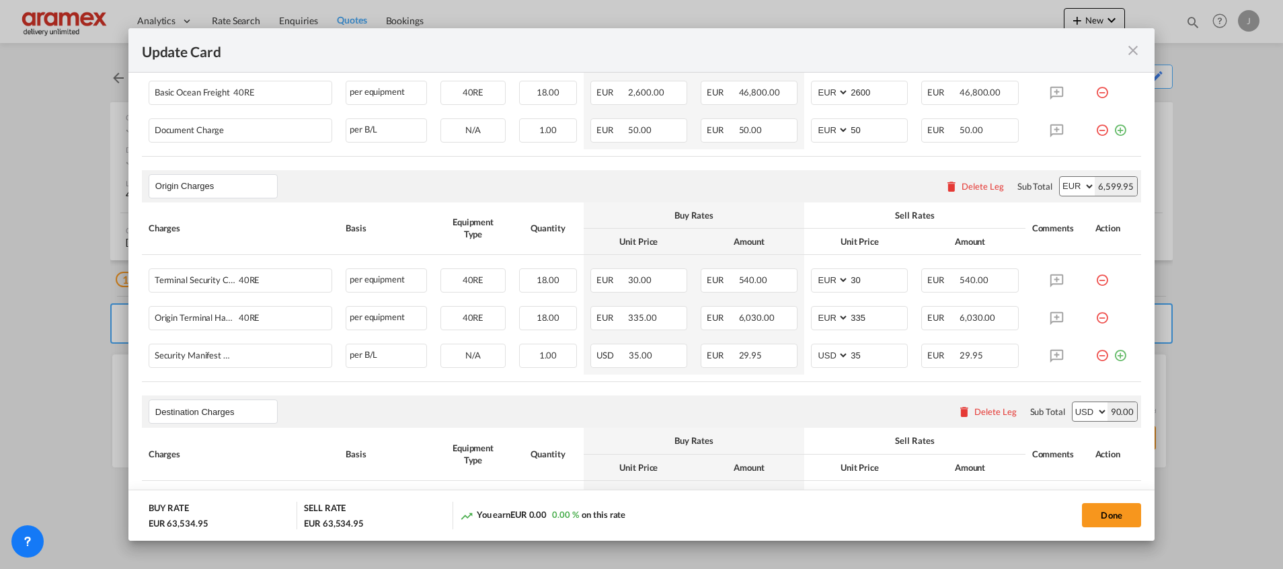
scroll to position [706, 0]
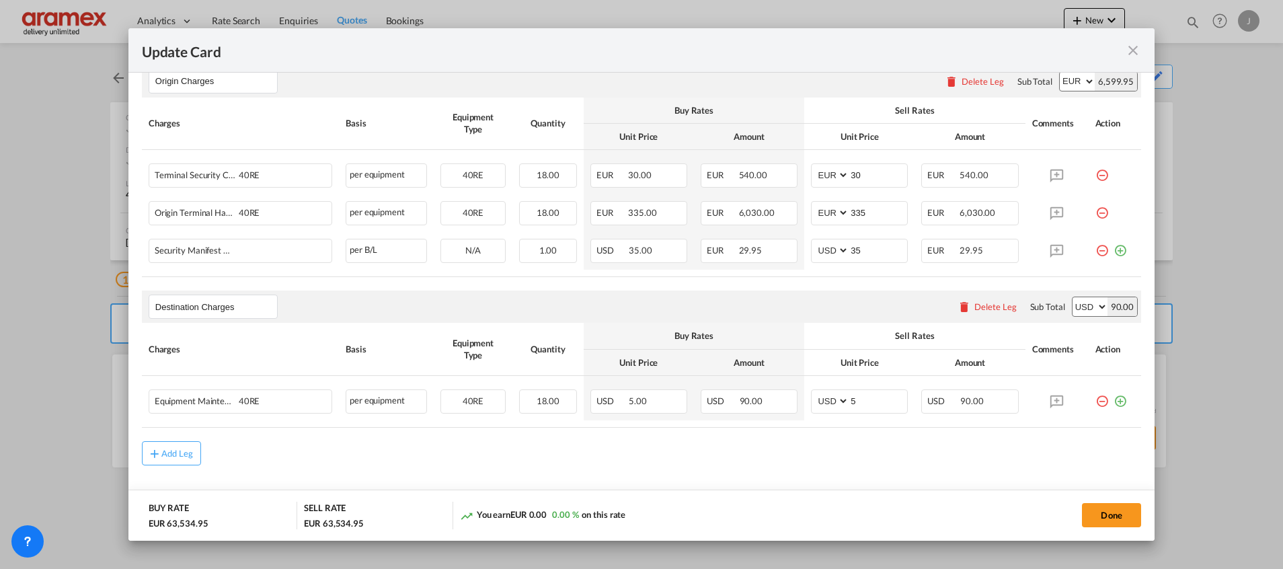
click at [974, 308] on div "Delete Leg" at bounding box center [995, 306] width 42 height 11
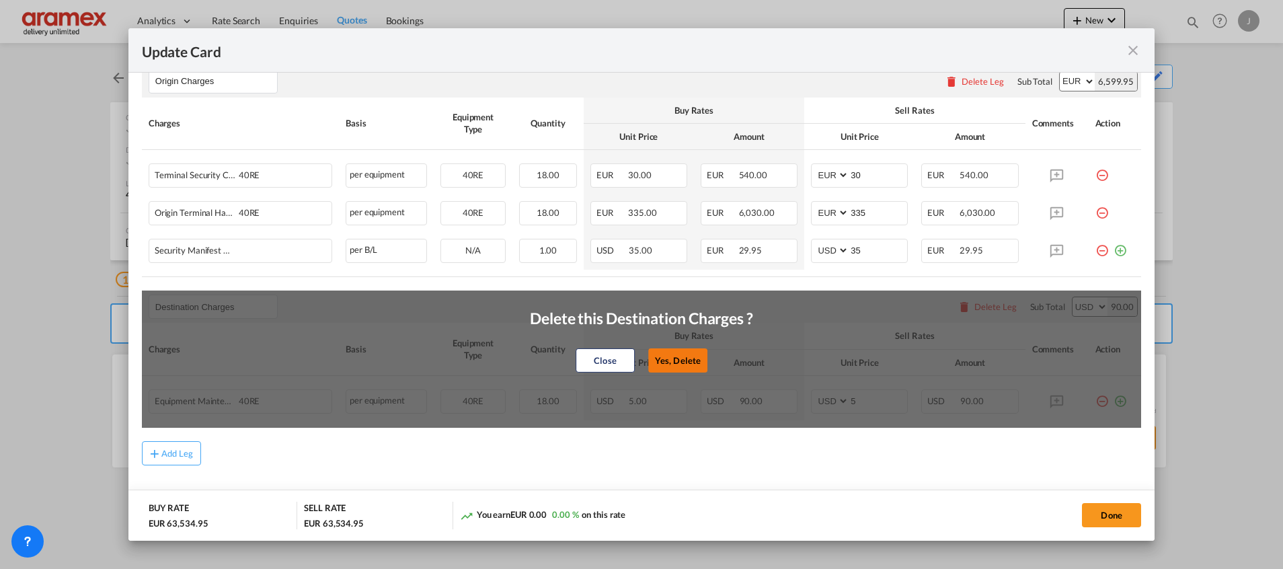
click at [668, 360] on button "Yes, Delete" at bounding box center [677, 360] width 59 height 24
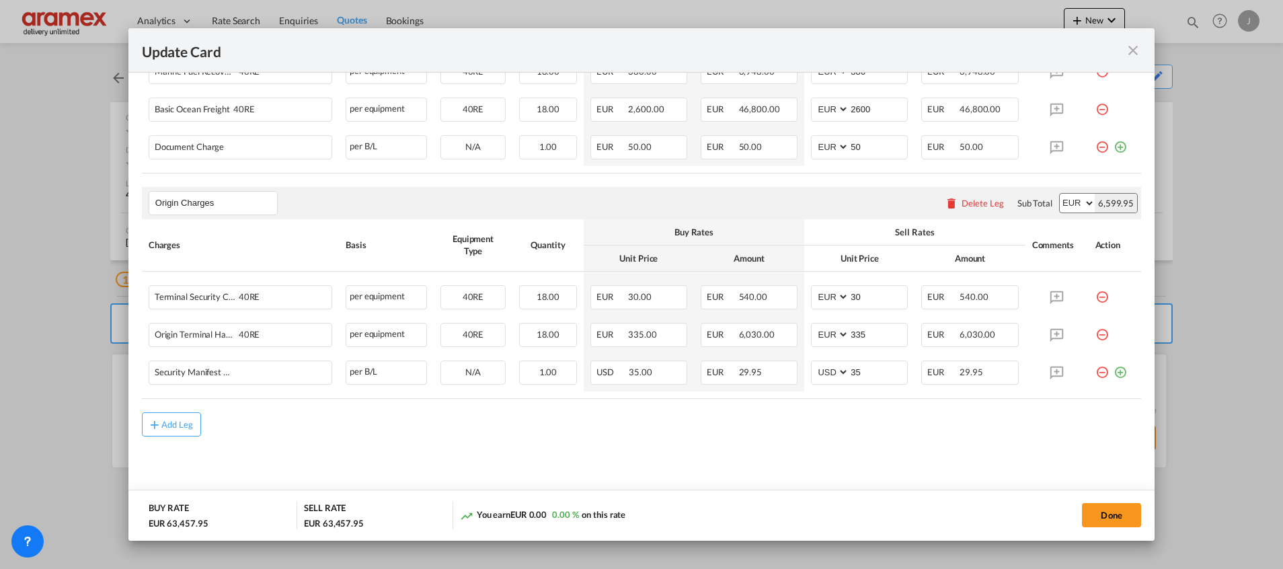
scroll to position [583, 0]
click at [1105, 516] on button "Done" at bounding box center [1111, 515] width 59 height 24
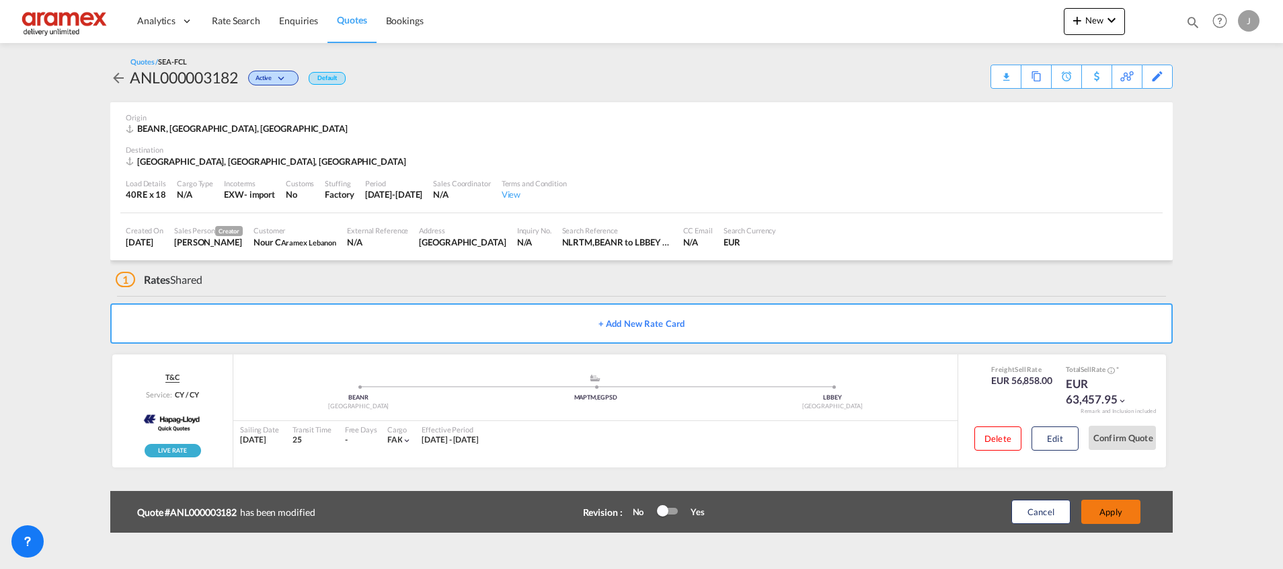
click at [1112, 511] on button "Apply" at bounding box center [1110, 512] width 59 height 24
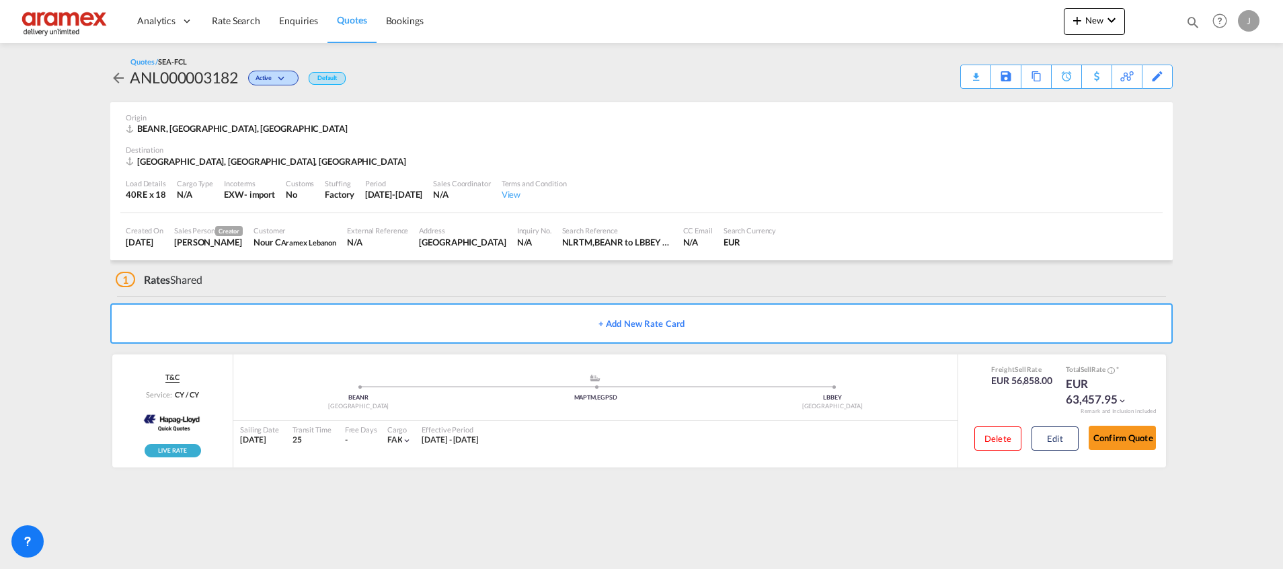
click at [362, 20] on span "Quotes" at bounding box center [352, 19] width 30 height 11
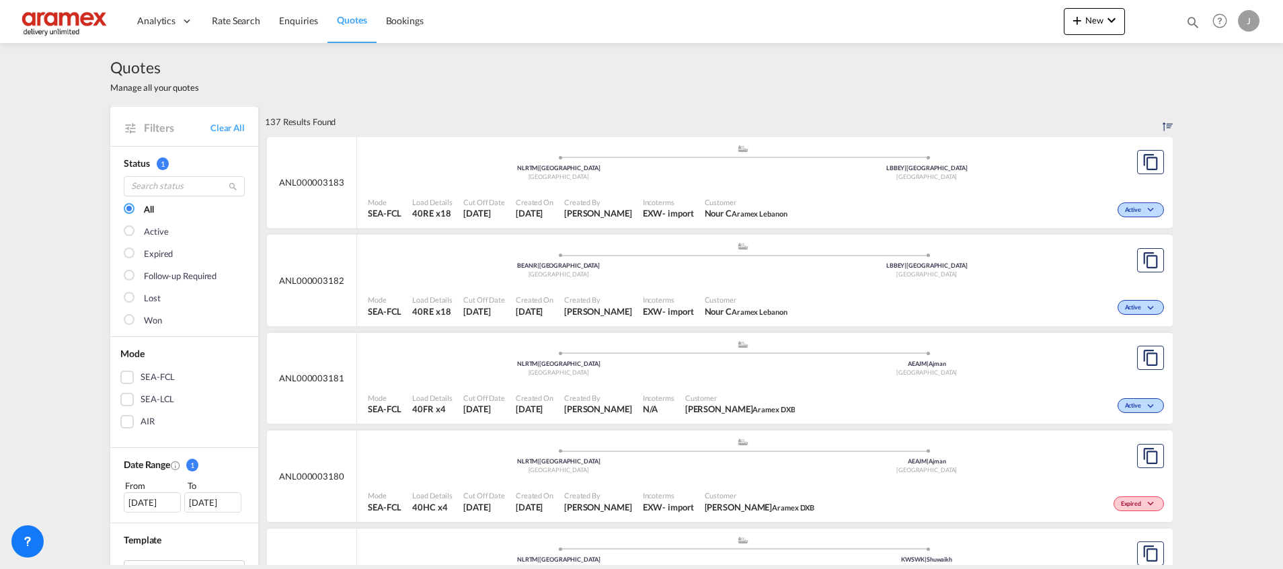
click at [1005, 208] on div "Active" at bounding box center [980, 209] width 375 height 34
click at [1003, 291] on div "Active" at bounding box center [980, 306] width 375 height 34
